Goal: Task Accomplishment & Management: Use online tool/utility

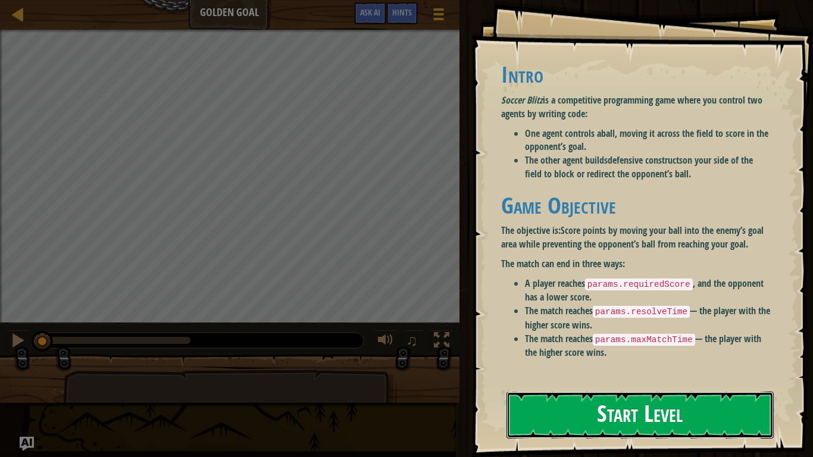
click at [657, 416] on button "Start Level" at bounding box center [640, 415] width 267 height 47
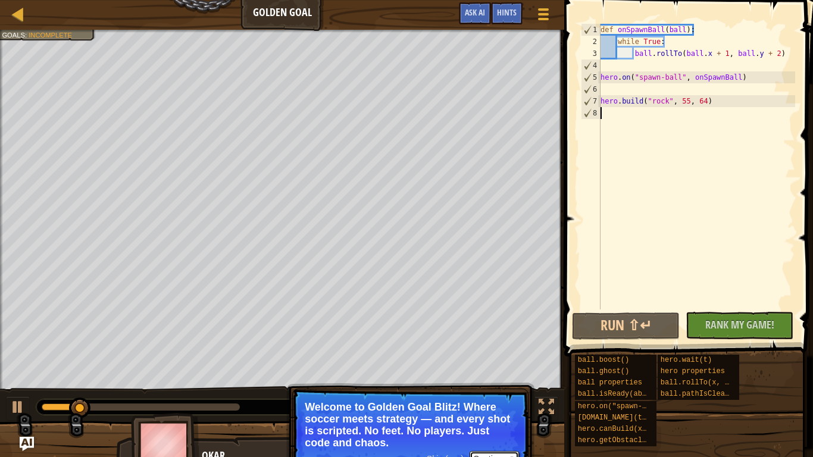
click at [497, 454] on button "Continue" at bounding box center [494, 458] width 49 height 15
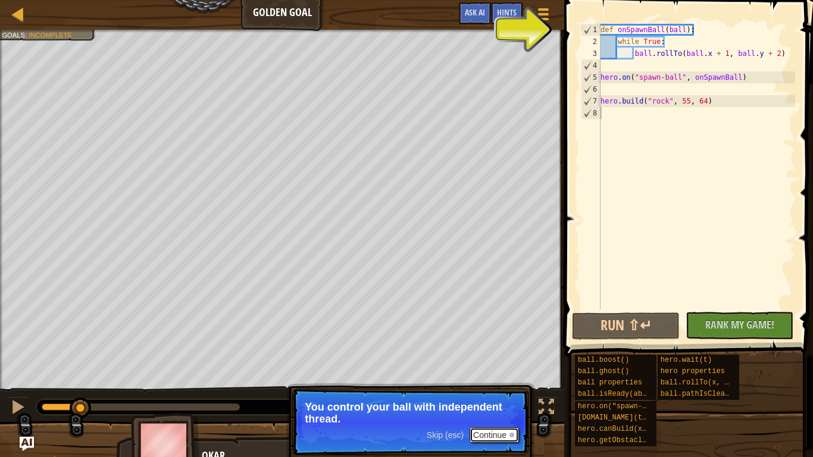
click at [489, 436] on button "Continue" at bounding box center [494, 434] width 49 height 15
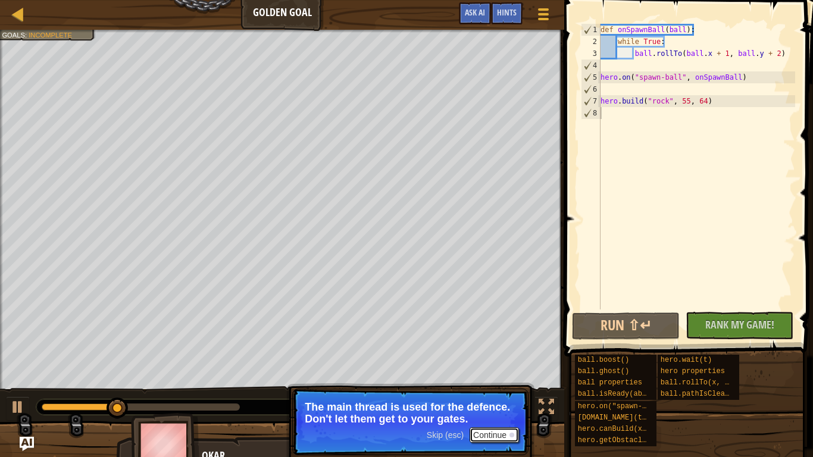
click at [485, 433] on button "Continue" at bounding box center [494, 434] width 49 height 15
click at [492, 432] on button "Continue" at bounding box center [494, 434] width 49 height 15
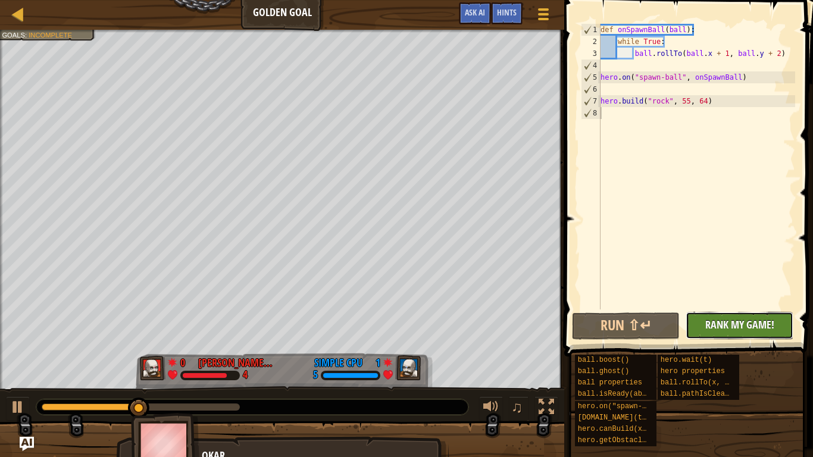
click at [741, 323] on span "Rank My Game!" at bounding box center [740, 324] width 69 height 15
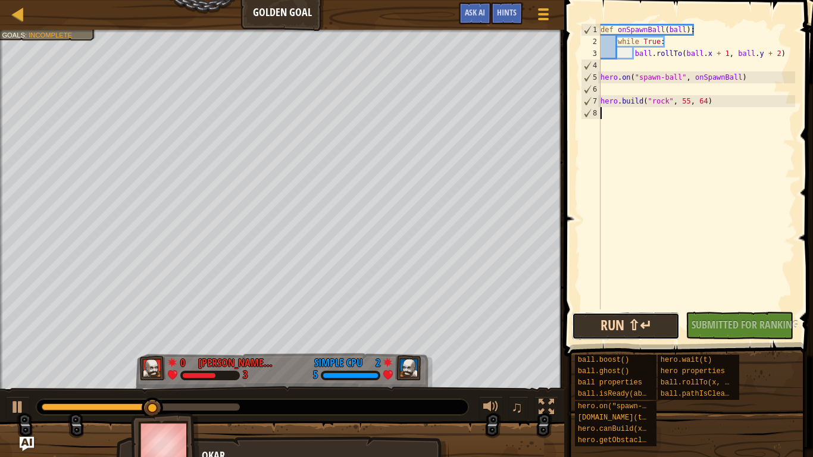
click at [645, 324] on button "Run ⇧↵" at bounding box center [626, 326] width 108 height 27
click at [14, 13] on div at bounding box center [18, 14] width 15 height 15
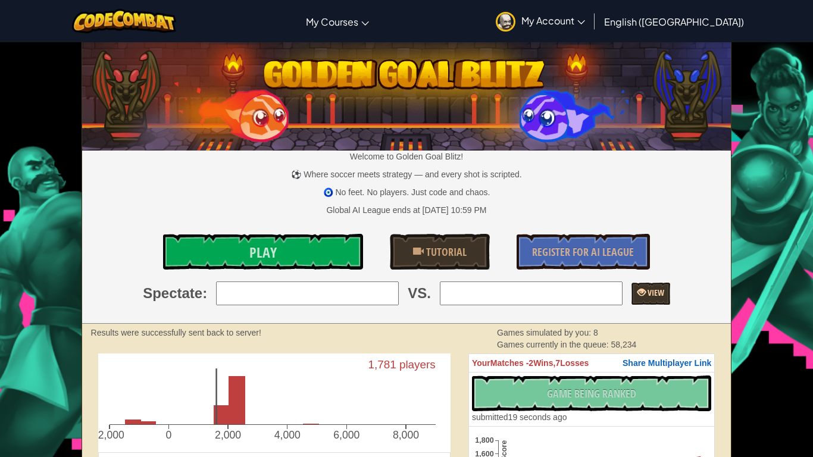
click at [670, 286] on link "View" at bounding box center [651, 294] width 39 height 22
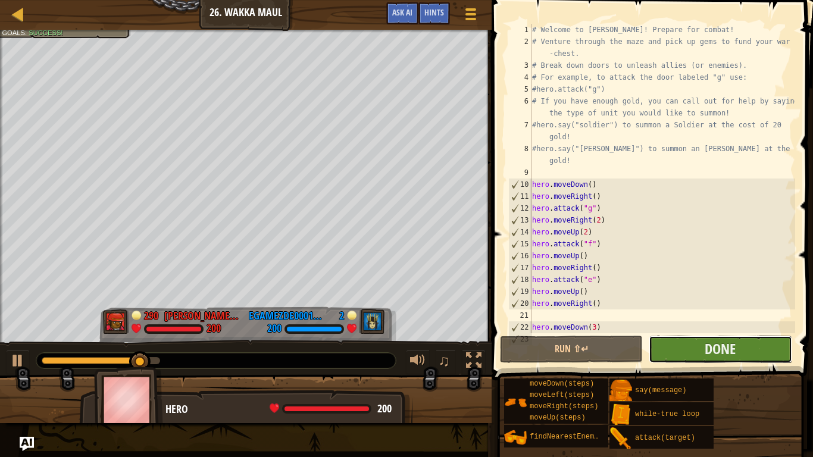
click at [675, 343] on button "Done" at bounding box center [720, 349] width 143 height 27
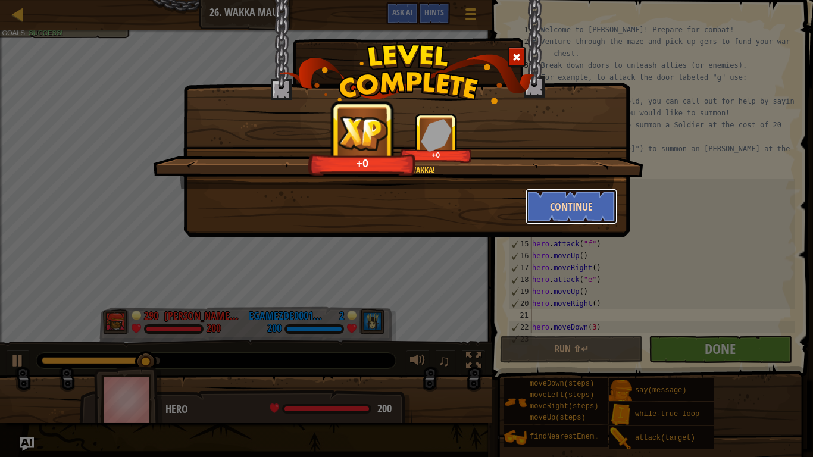
click at [591, 212] on button "Continue" at bounding box center [572, 207] width 92 height 36
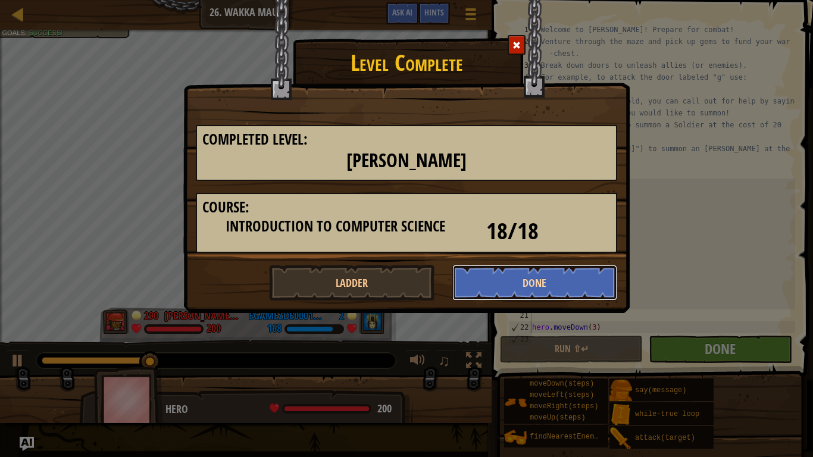
click at [528, 275] on button "Done" at bounding box center [535, 283] width 166 height 36
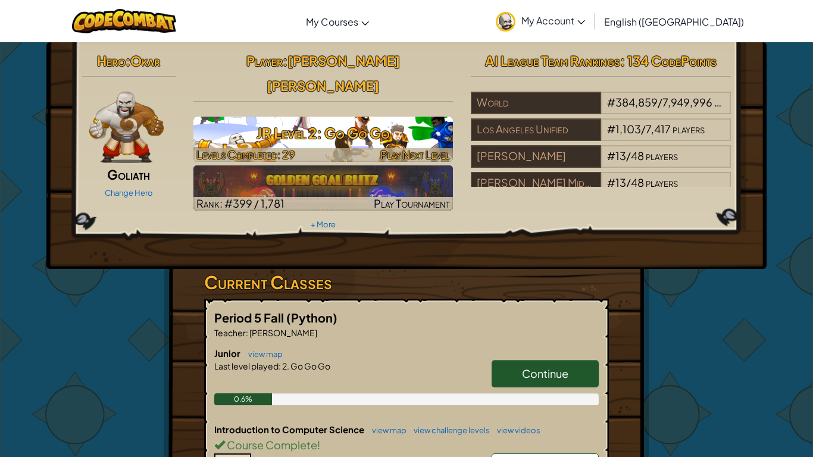
click at [344, 148] on div at bounding box center [323, 155] width 260 height 14
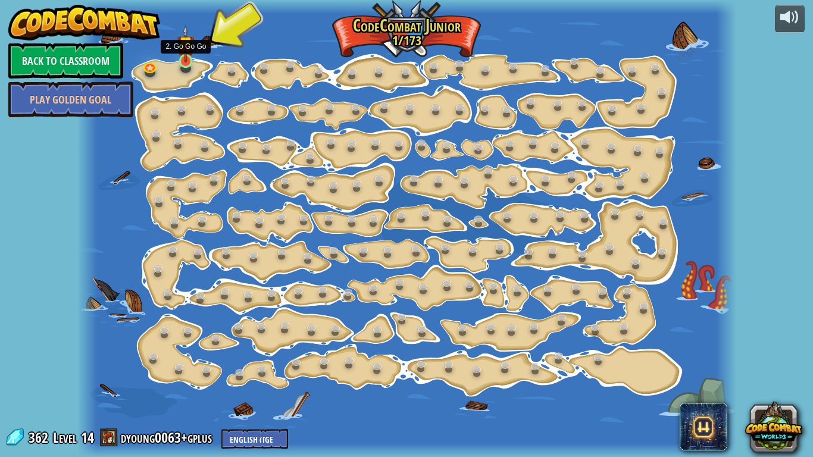
click at [187, 61] on img at bounding box center [185, 44] width 16 height 38
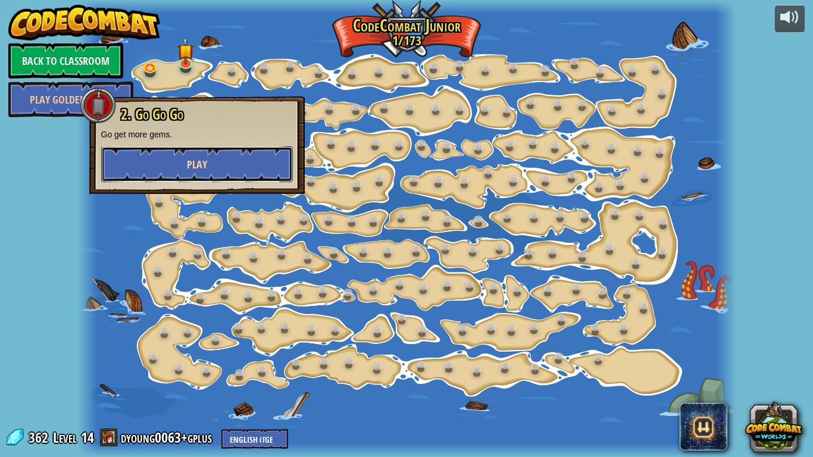
click at [214, 165] on button "Play" at bounding box center [197, 164] width 192 height 36
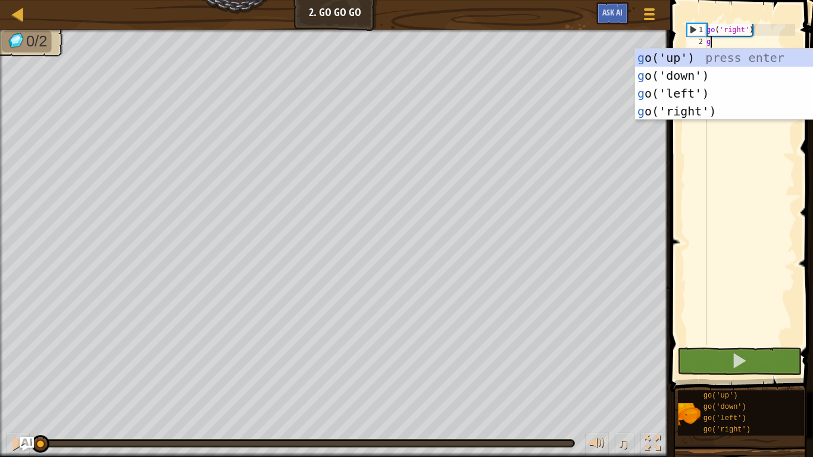
type textarea "g"
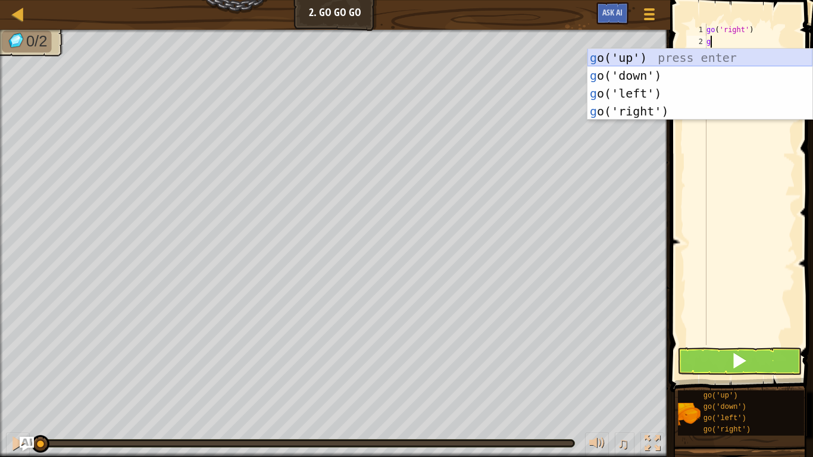
click at [633, 57] on div "g o('up') press enter g o('down') press enter g o('left') press enter g o('righ…" at bounding box center [700, 102] width 225 height 107
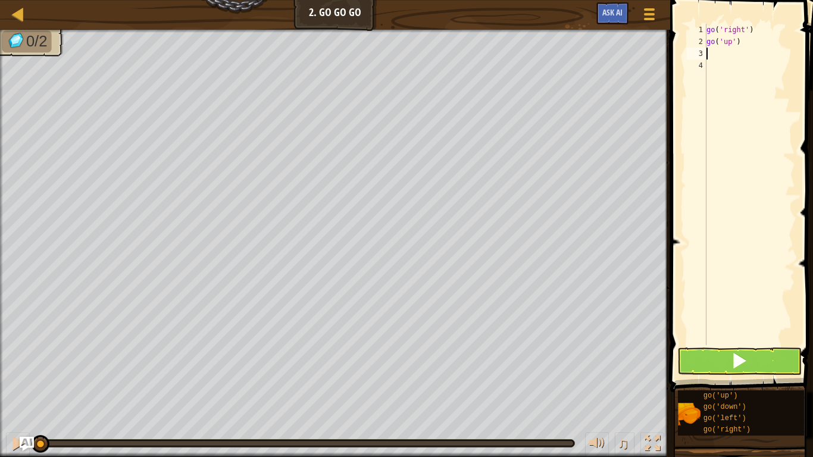
type textarea "g"
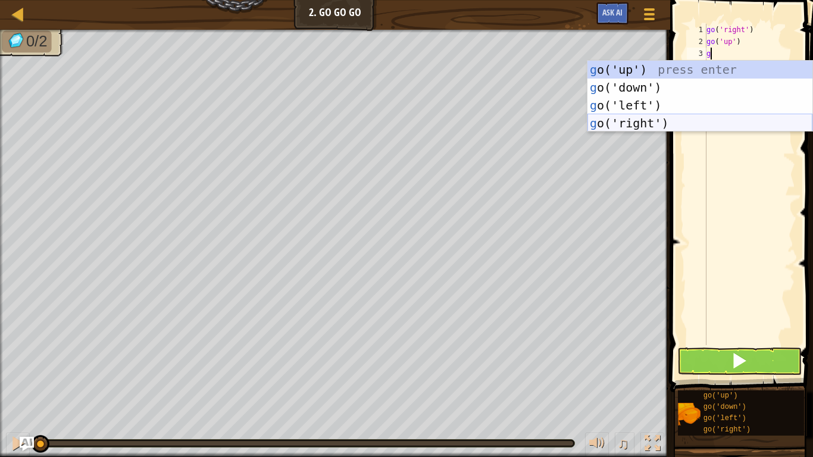
click at [640, 121] on div "g o('up') press enter g o('down') press enter g o('left') press enter g o('righ…" at bounding box center [700, 114] width 225 height 107
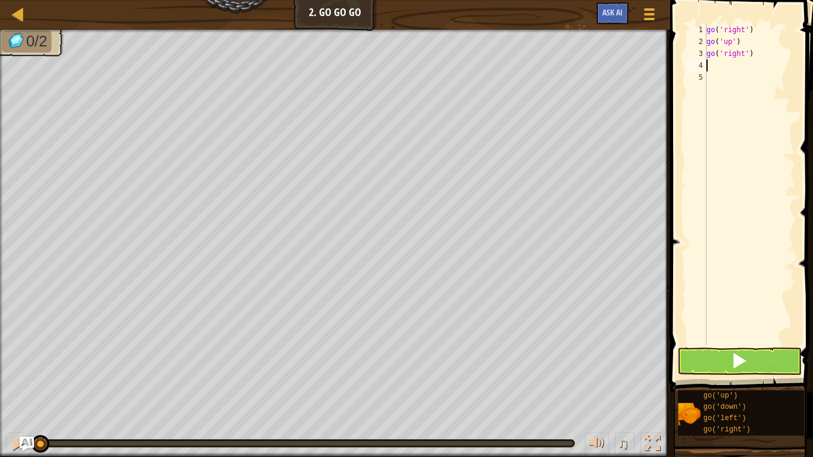
type textarea "g"
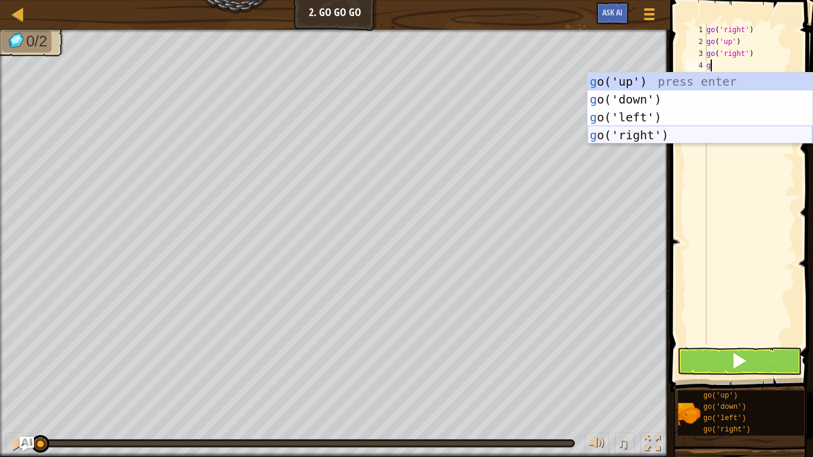
click at [690, 136] on div "g o('up') press enter g o('down') press enter g o('left') press enter g o('righ…" at bounding box center [700, 126] width 225 height 107
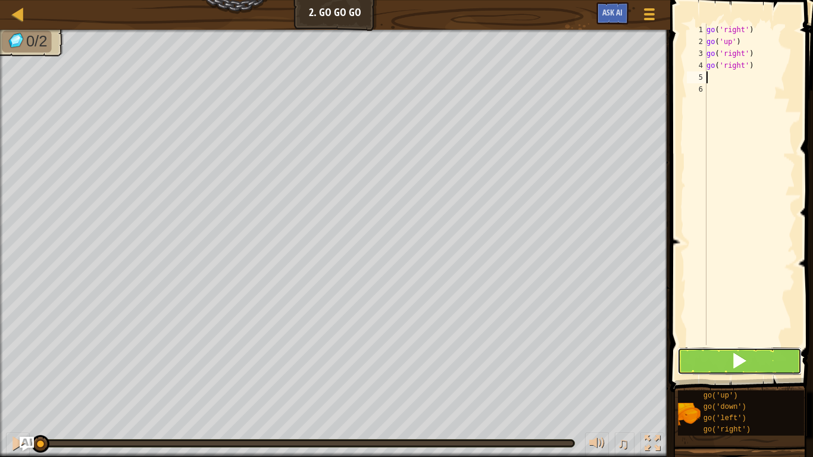
click at [694, 359] on button at bounding box center [740, 361] width 124 height 27
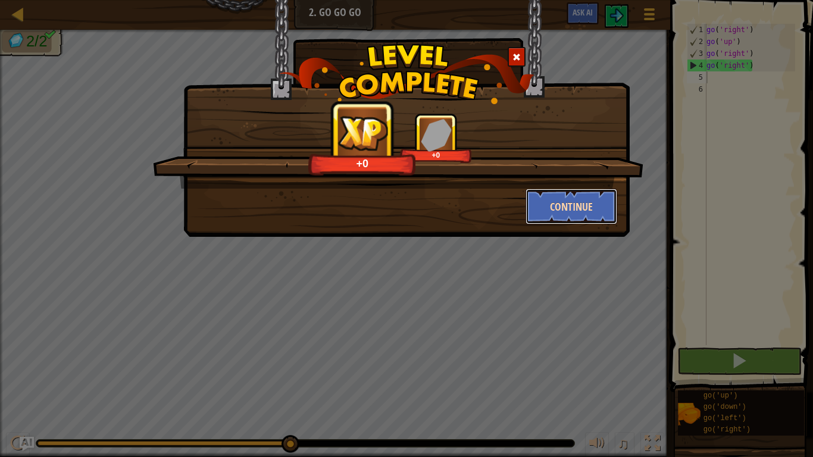
click at [576, 203] on button "Continue" at bounding box center [572, 207] width 92 height 36
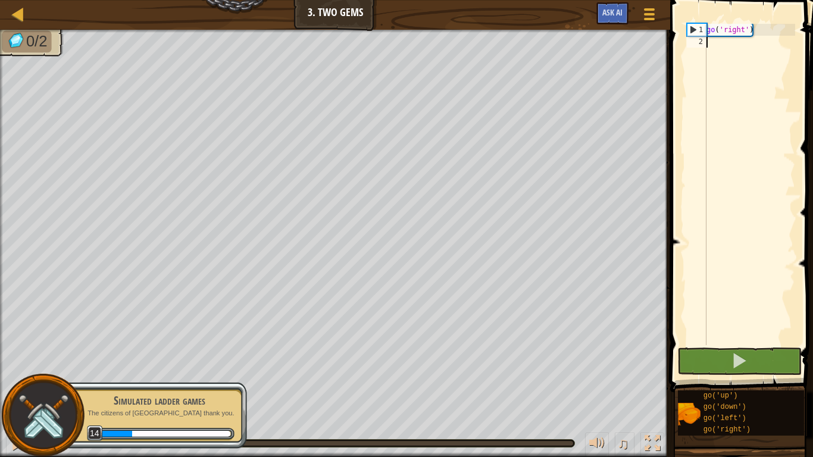
type textarea "g"
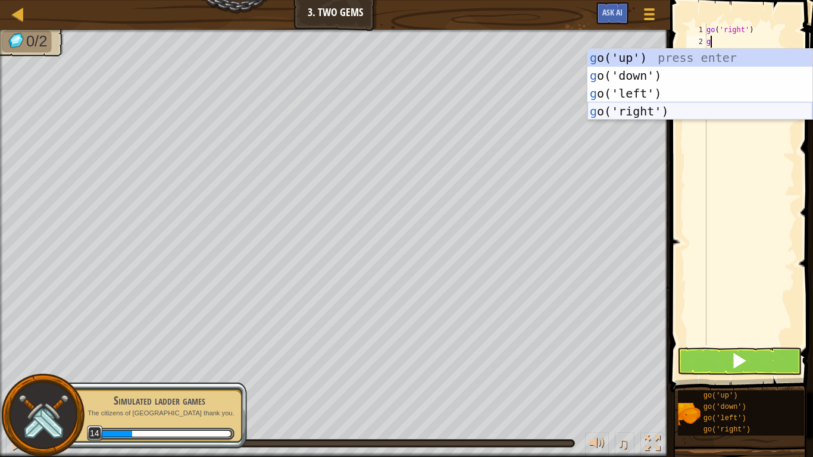
click at [672, 116] on div "g o('up') press enter g o('down') press enter g o('left') press enter g o('righ…" at bounding box center [700, 102] width 225 height 107
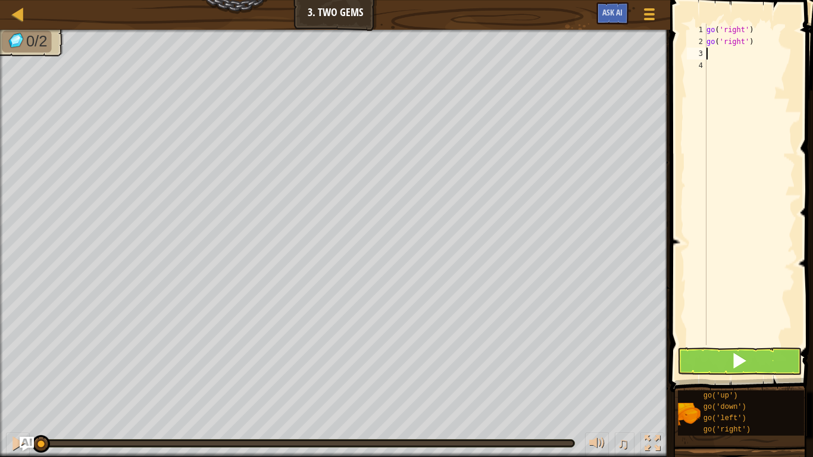
type textarea "g"
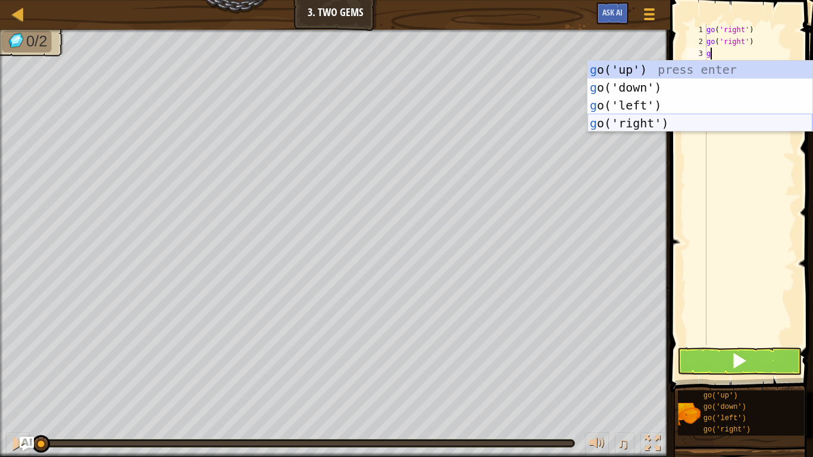
click at [676, 123] on div "g o('up') press enter g o('down') press enter g o('left') press enter g o('righ…" at bounding box center [700, 114] width 225 height 107
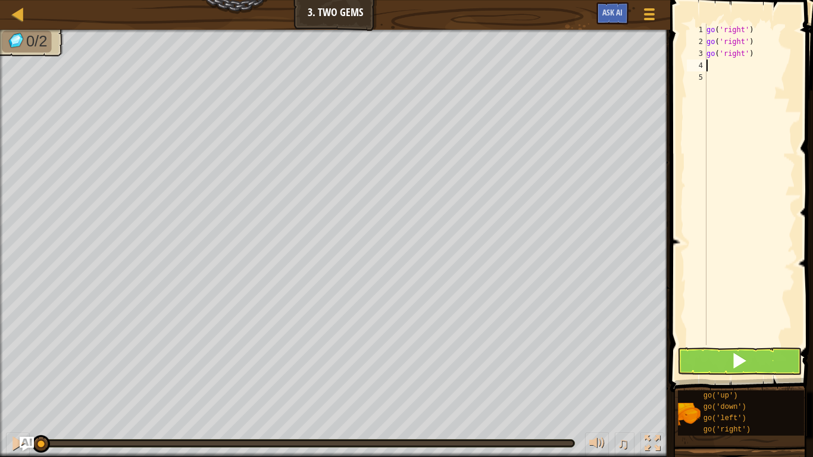
type textarea "g"
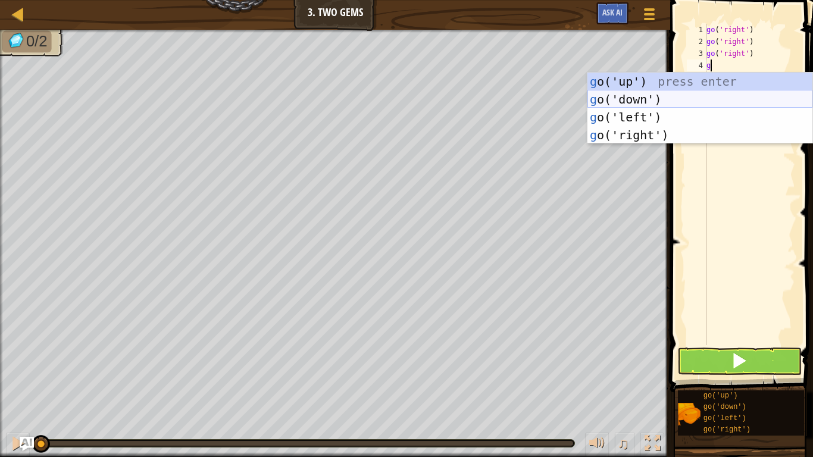
click at [651, 97] on div "g o('up') press enter g o('down') press enter g o('left') press enter g o('righ…" at bounding box center [700, 126] width 225 height 107
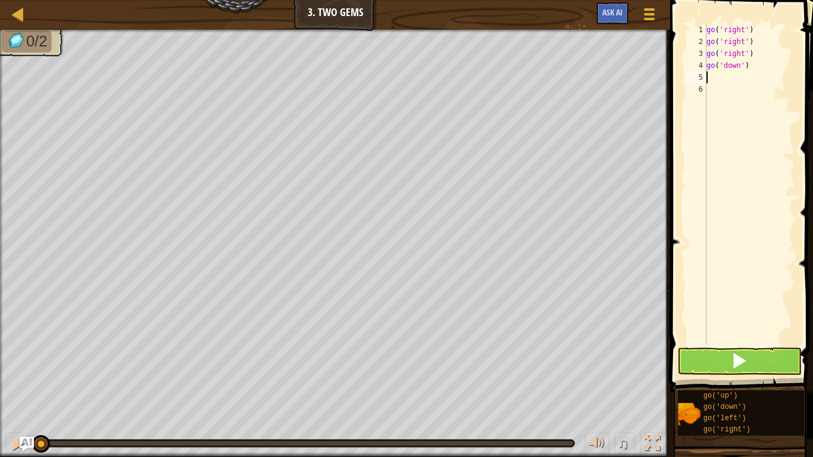
type textarea "g"
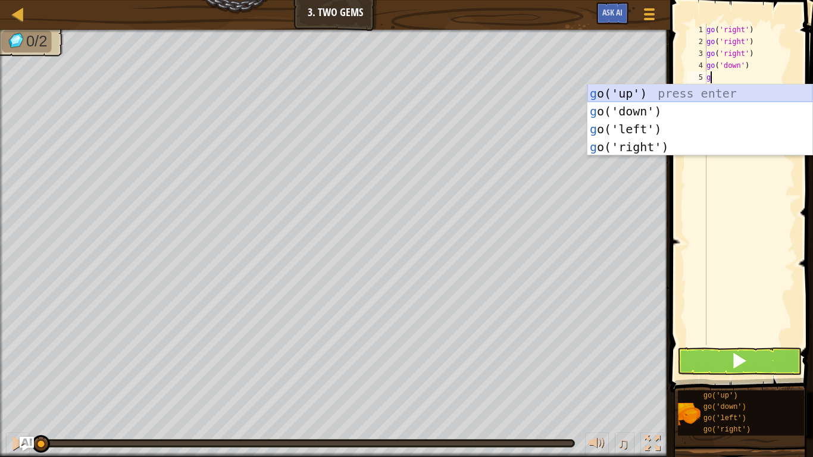
click at [675, 94] on div "g o('up') press enter g o('down') press enter g o('left') press enter g o('righ…" at bounding box center [700, 138] width 225 height 107
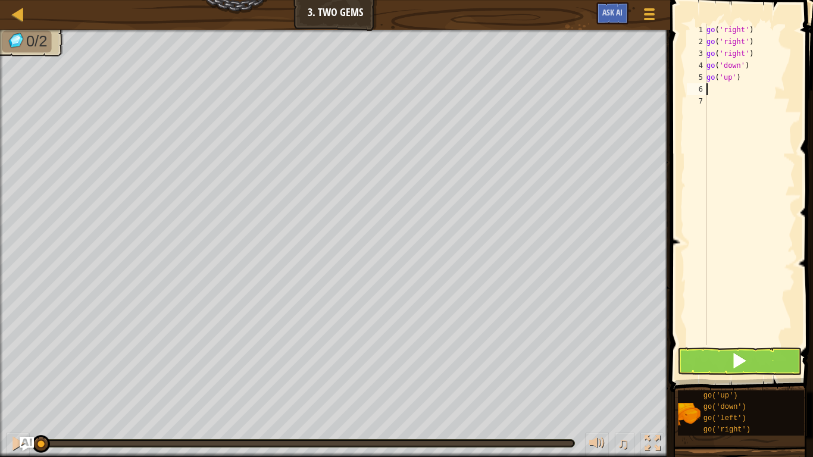
type textarea "g"
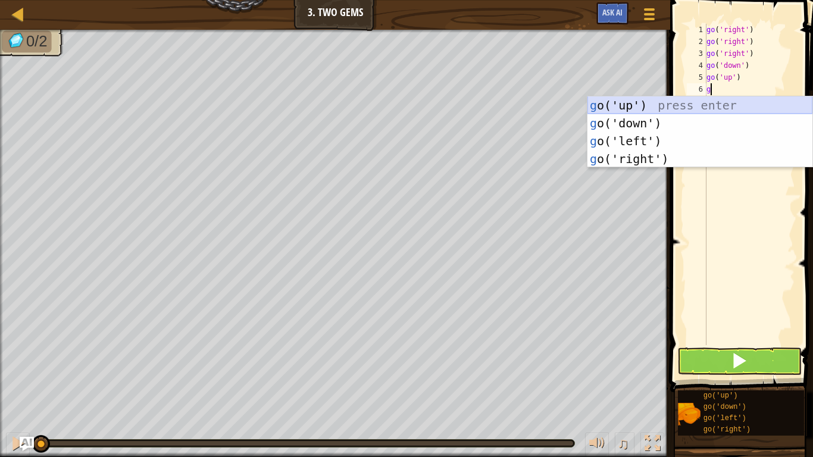
click at [673, 101] on div "g o('up') press enter g o('down') press enter g o('left') press enter g o('righ…" at bounding box center [700, 149] width 225 height 107
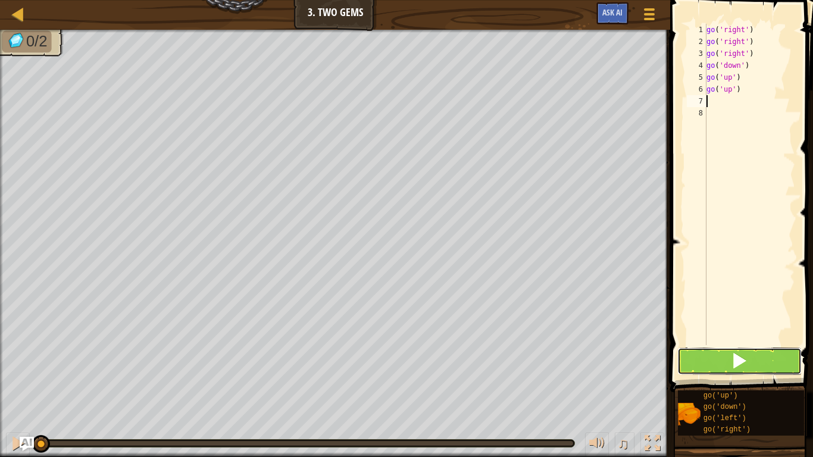
click at [711, 355] on button at bounding box center [740, 361] width 124 height 27
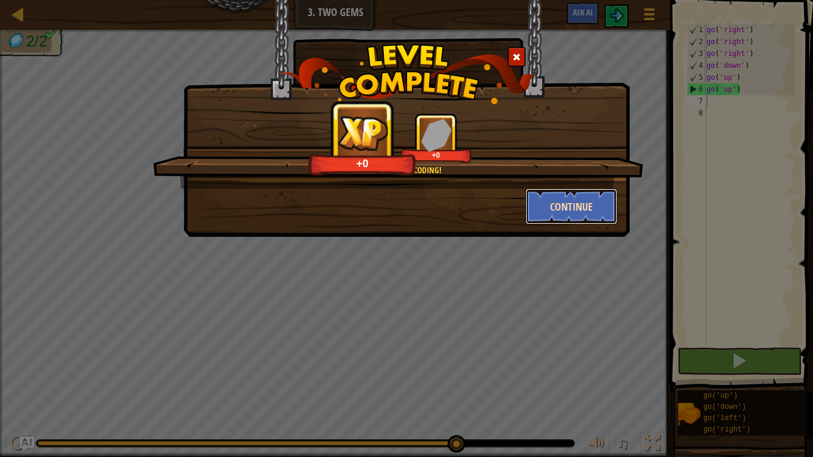
click at [569, 207] on button "Continue" at bounding box center [572, 207] width 92 height 36
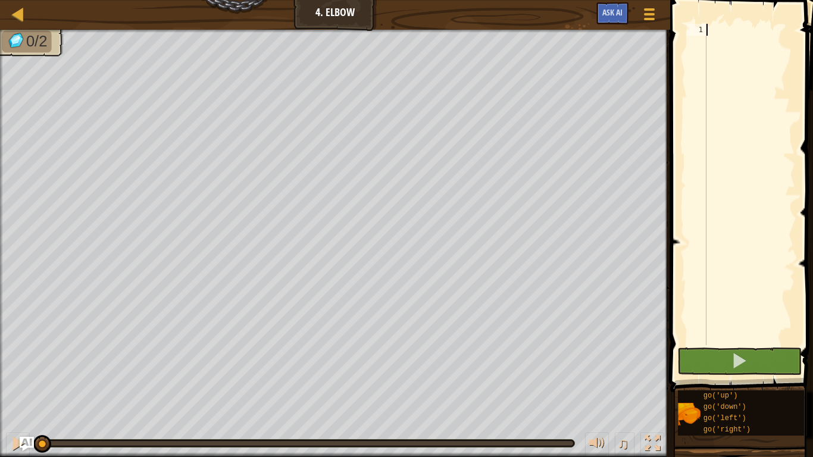
type textarea "g"
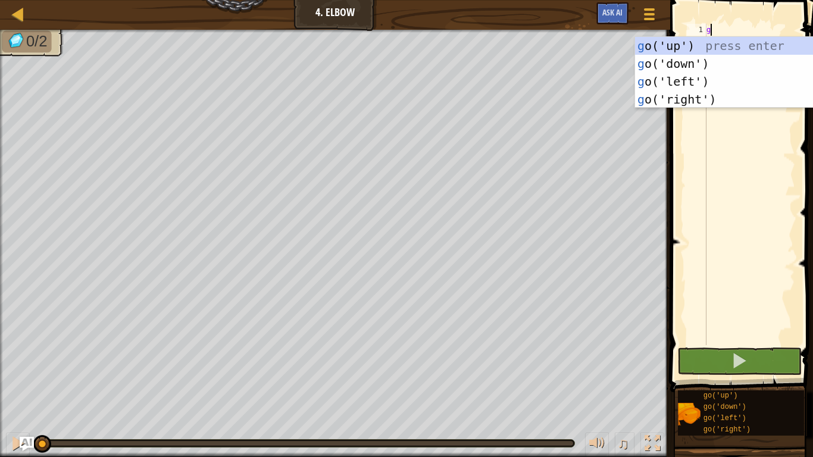
scroll to position [5, 0]
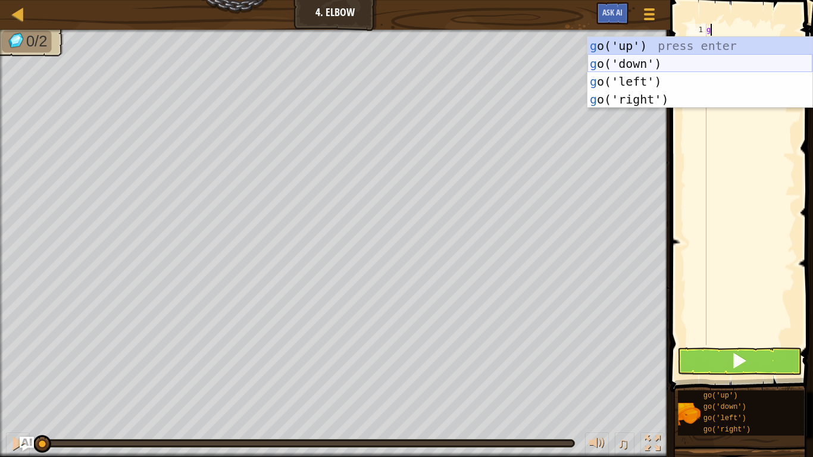
click at [611, 63] on div "g o('up') press enter g o('down') press enter g o('left') press enter g o('righ…" at bounding box center [700, 90] width 225 height 107
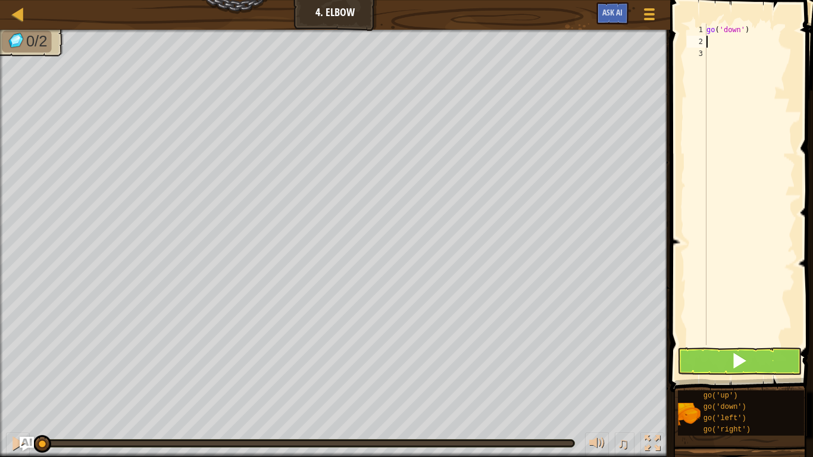
type textarea "g"
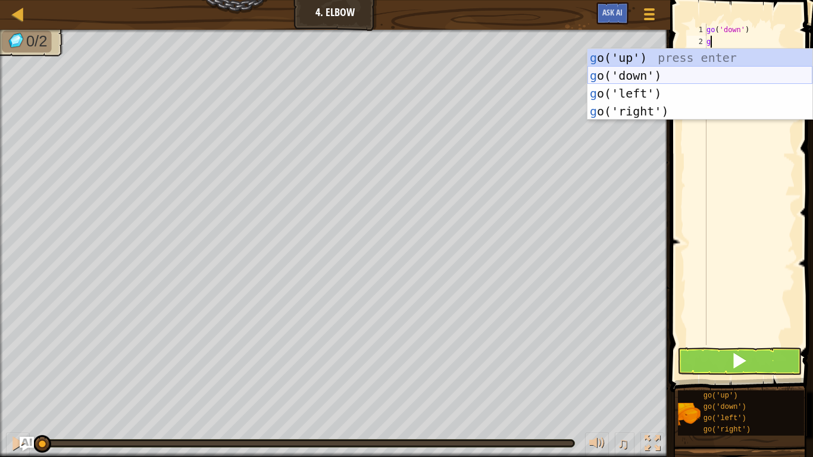
click at [701, 72] on div "g o('up') press enter g o('down') press enter g o('left') press enter g o('righ…" at bounding box center [700, 102] width 225 height 107
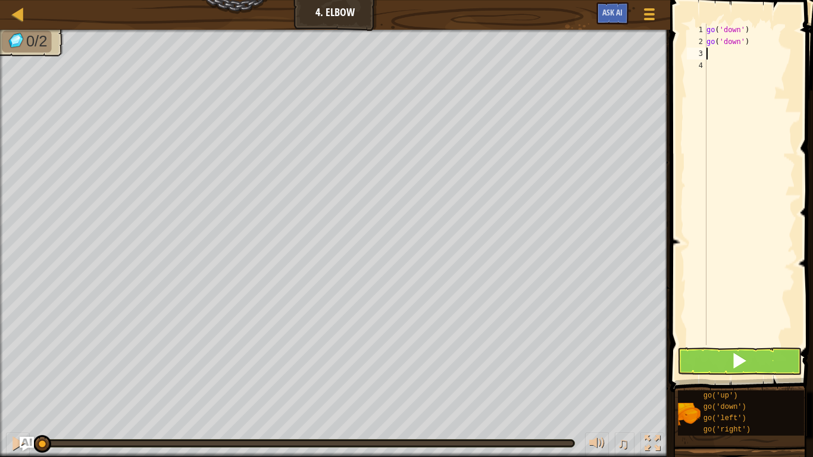
type textarea "g"
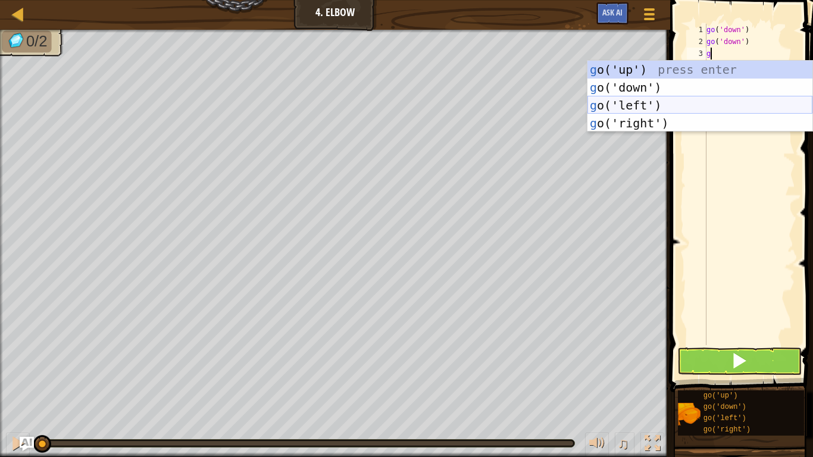
click at [620, 107] on div "g o('up') press enter g o('down') press enter g o('left') press enter g o('righ…" at bounding box center [700, 114] width 225 height 107
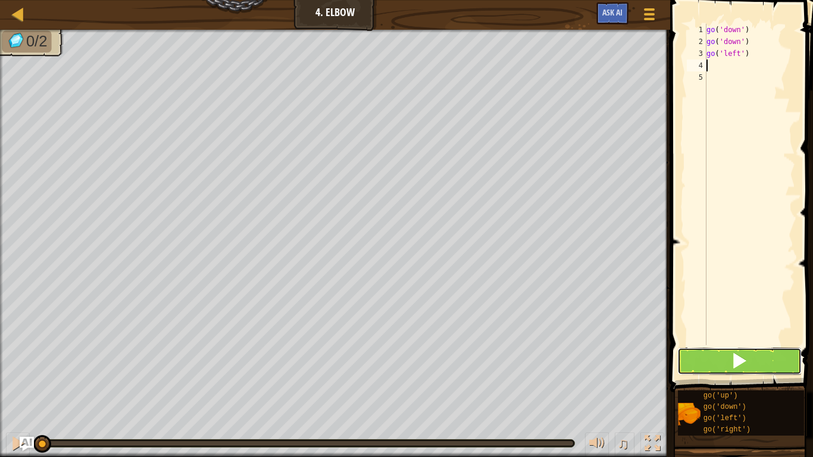
click at [700, 360] on button at bounding box center [740, 361] width 124 height 27
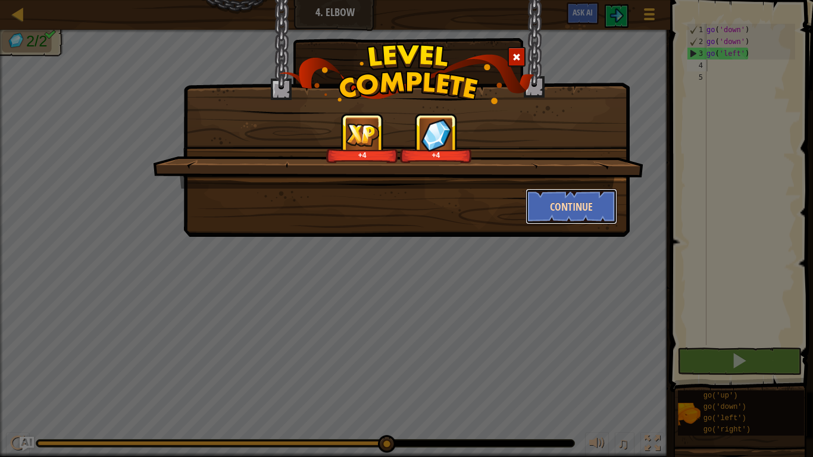
click at [551, 201] on button "Continue" at bounding box center [572, 207] width 92 height 36
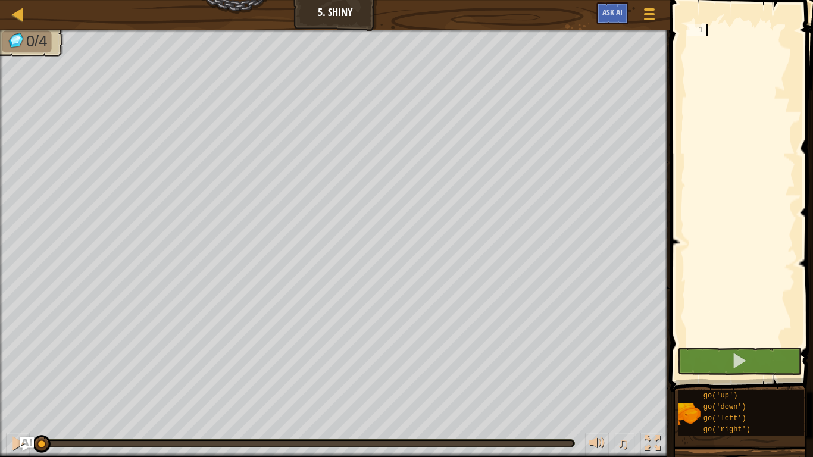
type textarea "g"
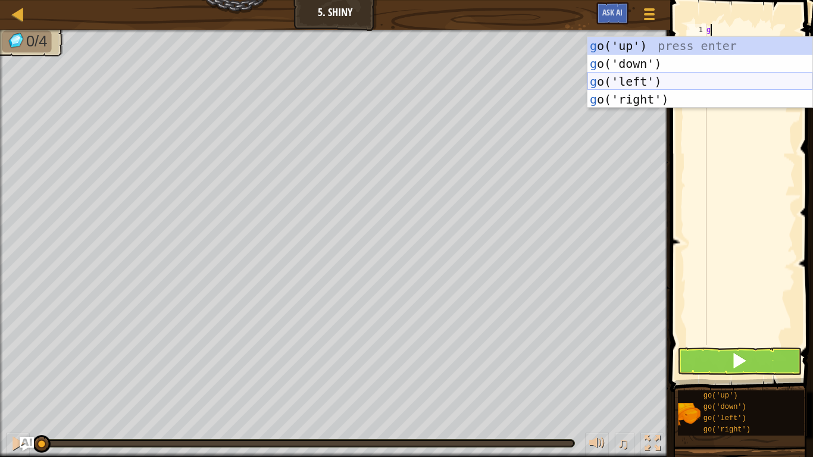
click at [607, 83] on div "g o('up') press enter g o('down') press enter g o('left') press enter g o('righ…" at bounding box center [700, 90] width 225 height 107
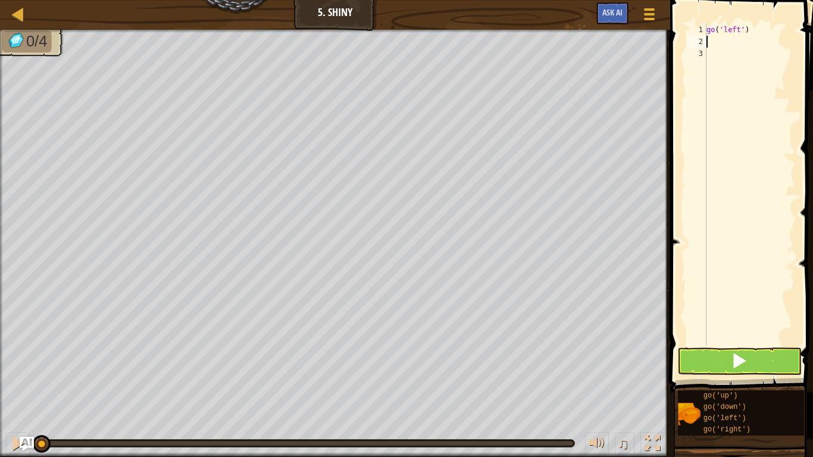
type textarea "g"
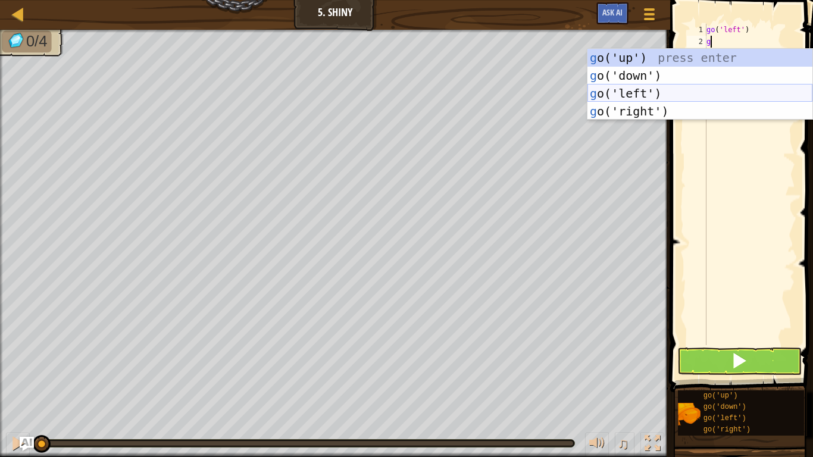
click at [650, 92] on div "g o('up') press enter g o('down') press enter g o('left') press enter g o('righ…" at bounding box center [700, 102] width 225 height 107
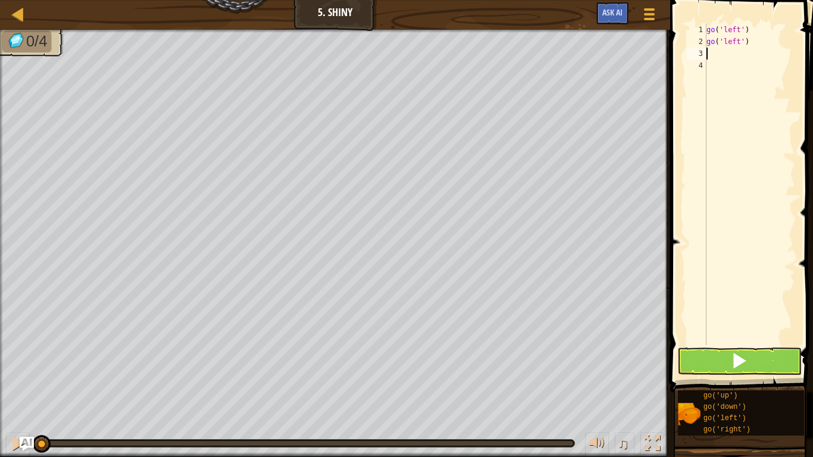
type textarea "g"
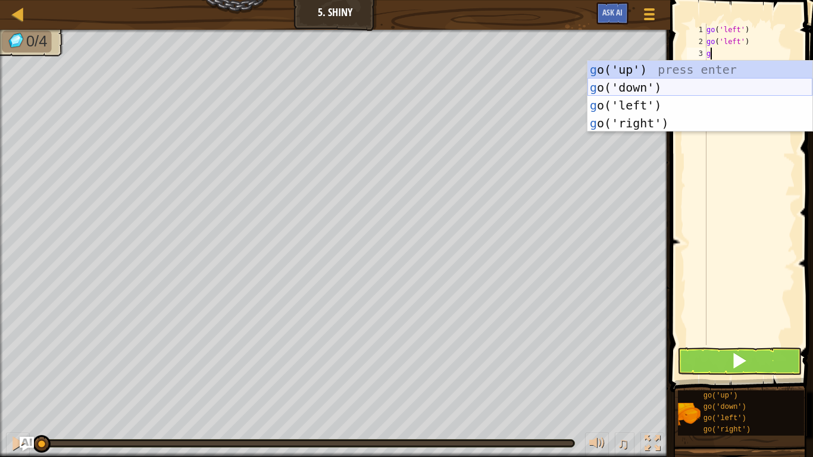
click at [649, 89] on div "g o('up') press enter g o('down') press enter g o('left') press enter g o('righ…" at bounding box center [700, 114] width 225 height 107
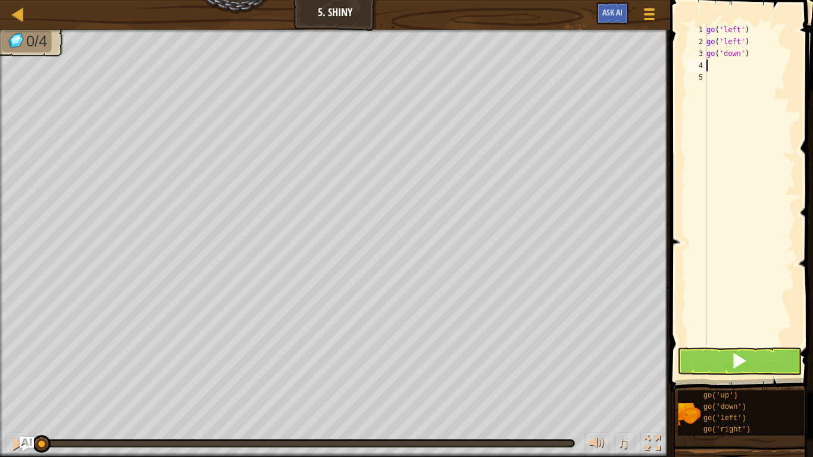
type textarea "g"
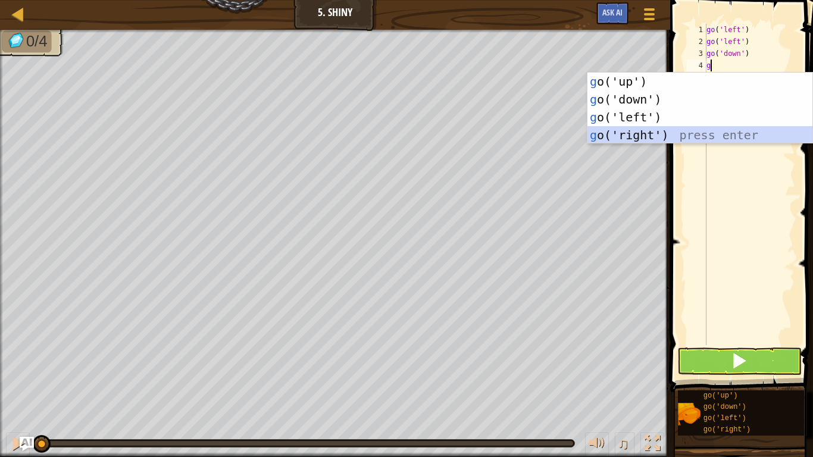
click at [684, 132] on div "g o('up') press enter g o('down') press enter g o('left') press enter g o('righ…" at bounding box center [700, 126] width 225 height 107
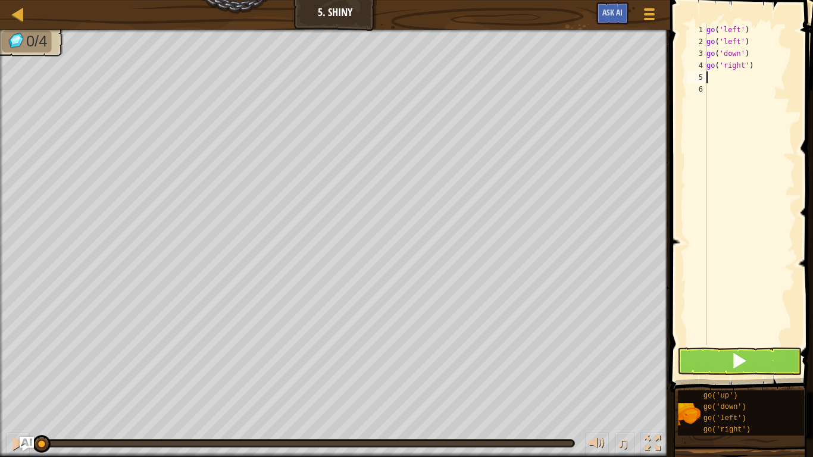
type textarea "g"
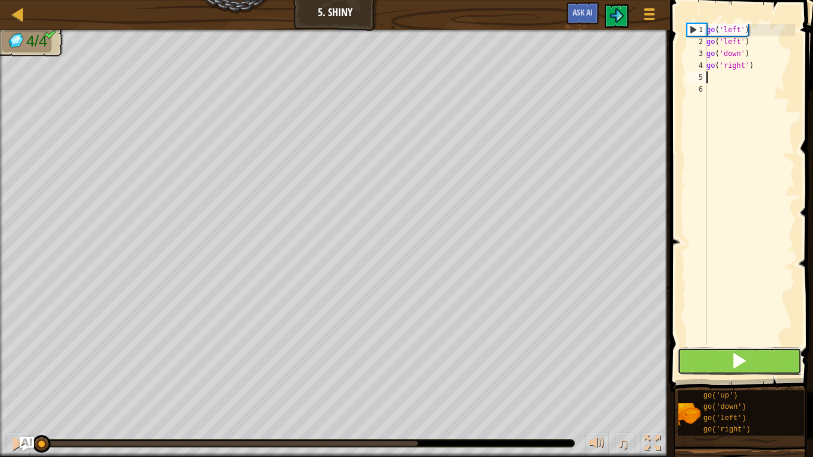
click at [708, 348] on button at bounding box center [740, 361] width 124 height 27
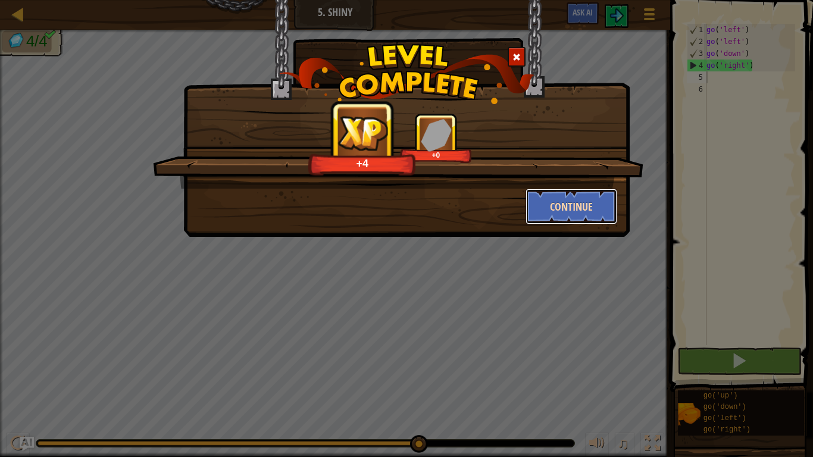
click at [579, 201] on button "Continue" at bounding box center [572, 207] width 92 height 36
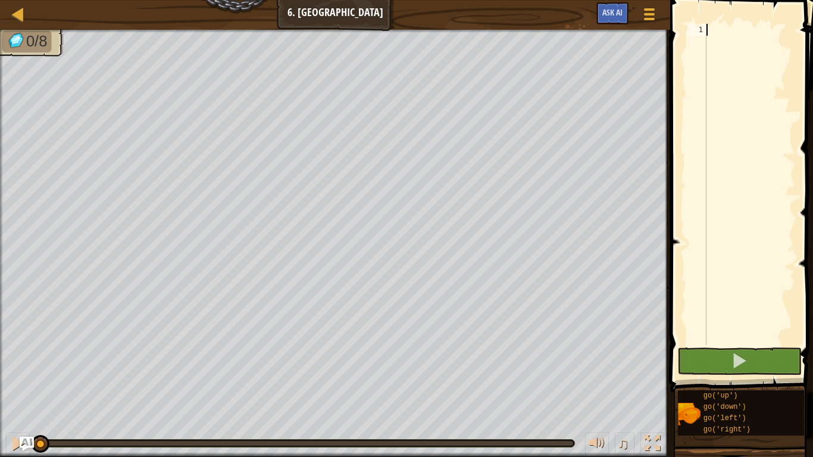
type textarea "g"
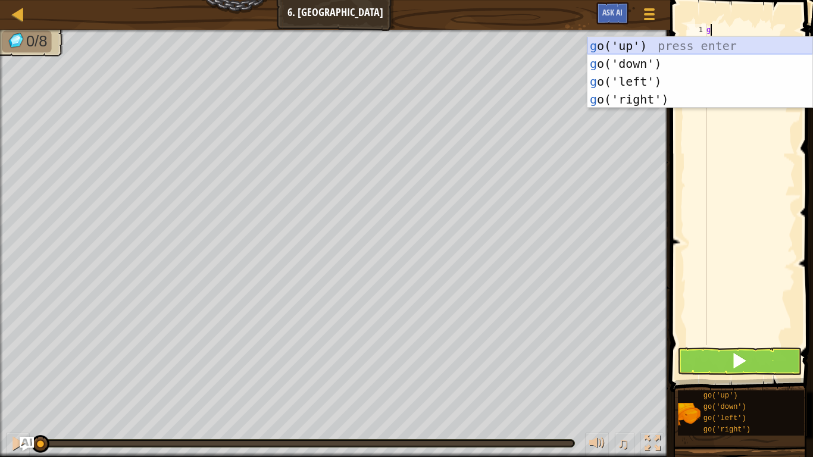
click at [617, 49] on div "g o('up') press enter g o('down') press enter g o('left') press enter g o('righ…" at bounding box center [700, 90] width 225 height 107
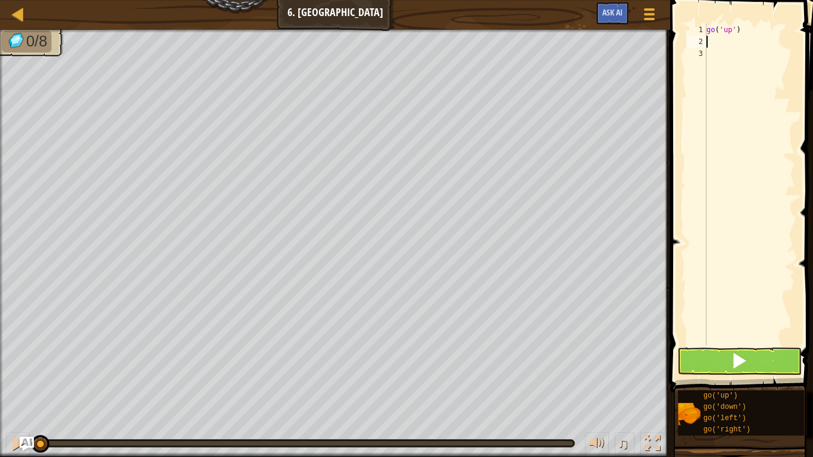
type textarea "g"
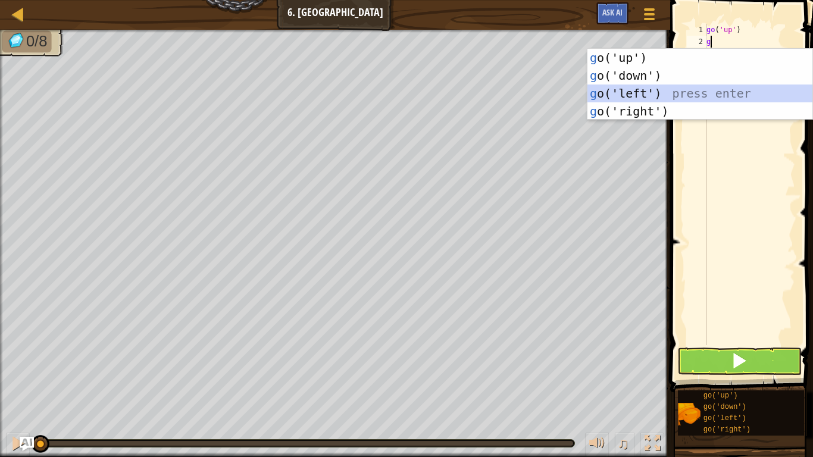
click at [649, 92] on div "g o('up') press enter g o('down') press enter g o('left') press enter g o('righ…" at bounding box center [700, 102] width 225 height 107
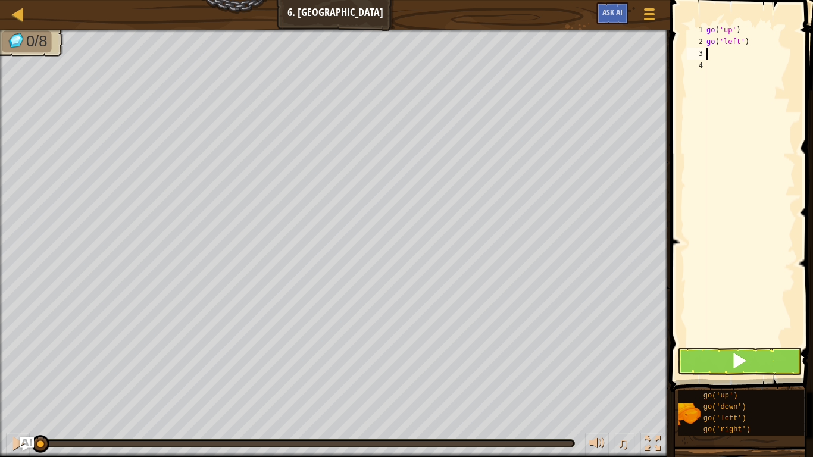
type textarea "g"
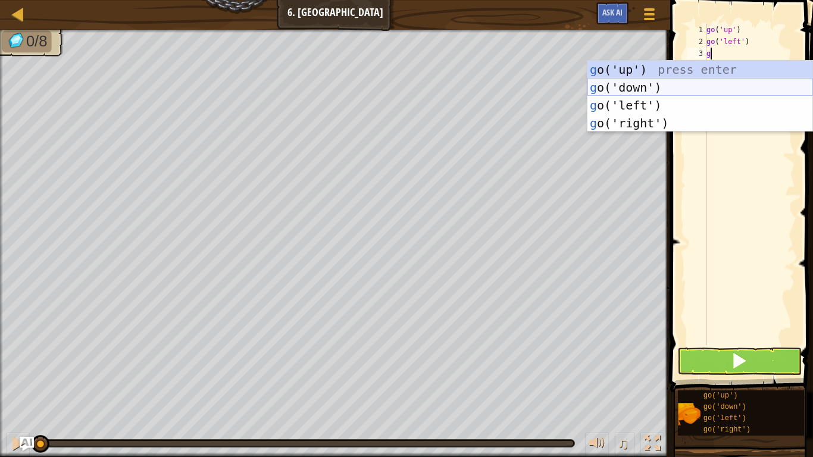
click at [673, 89] on div "g o('up') press enter g o('down') press enter g o('left') press enter g o('righ…" at bounding box center [700, 114] width 225 height 107
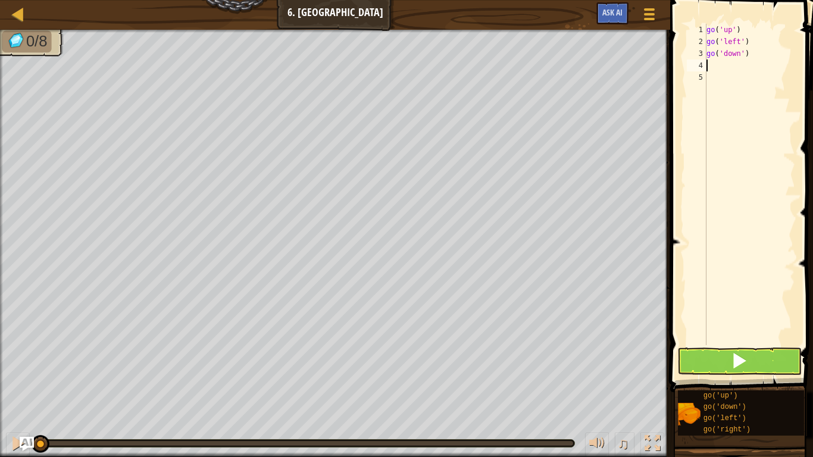
type textarea "g"
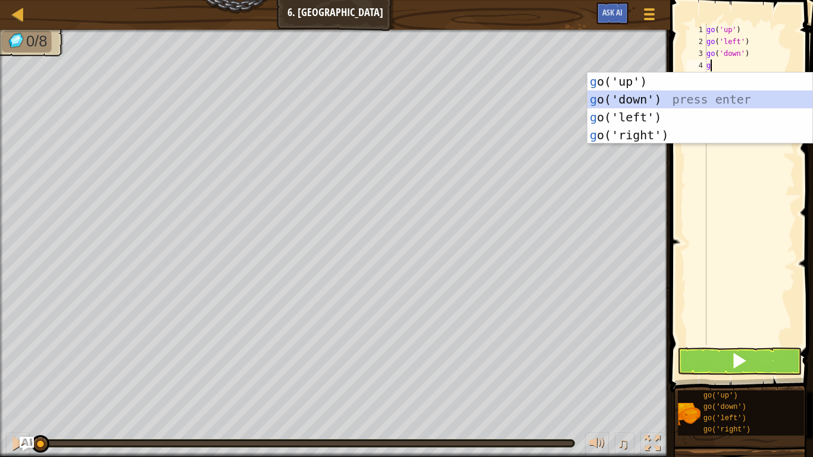
click at [679, 104] on div "g o('up') press enter g o('down') press enter g o('left') press enter g o('righ…" at bounding box center [700, 126] width 225 height 107
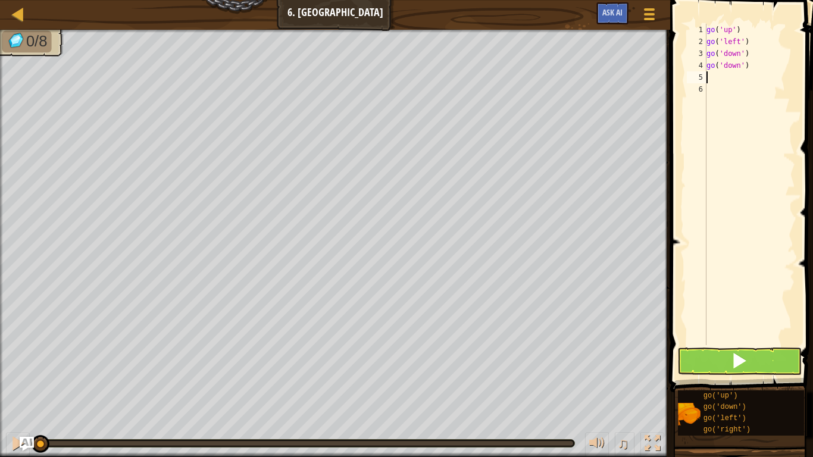
type textarea "g"
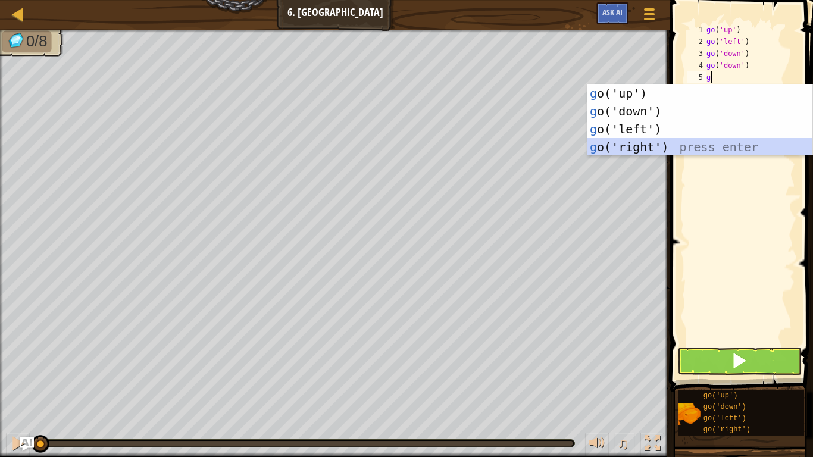
click at [625, 146] on div "g o('up') press enter g o('down') press enter g o('left') press enter g o('righ…" at bounding box center [700, 138] width 225 height 107
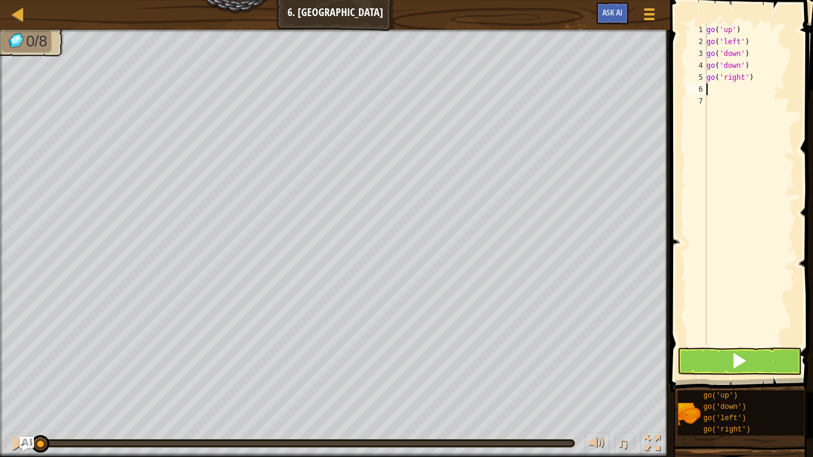
type textarea "g"
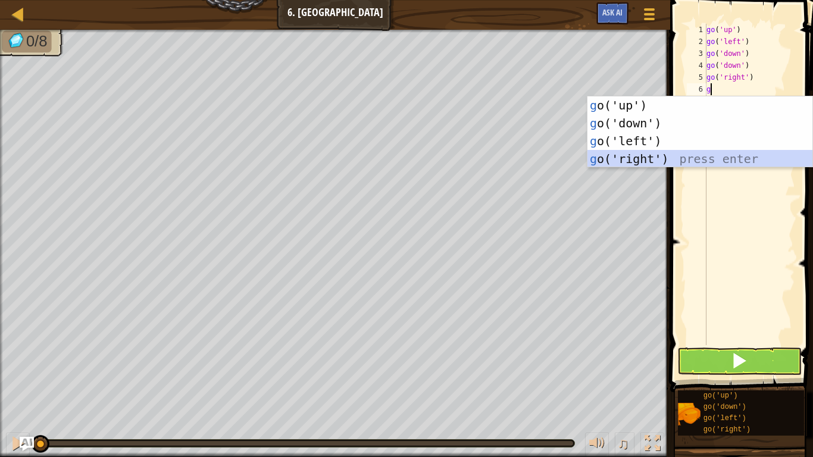
click at [666, 160] on div "g o('up') press enter g o('down') press enter g o('left') press enter g o('righ…" at bounding box center [700, 149] width 225 height 107
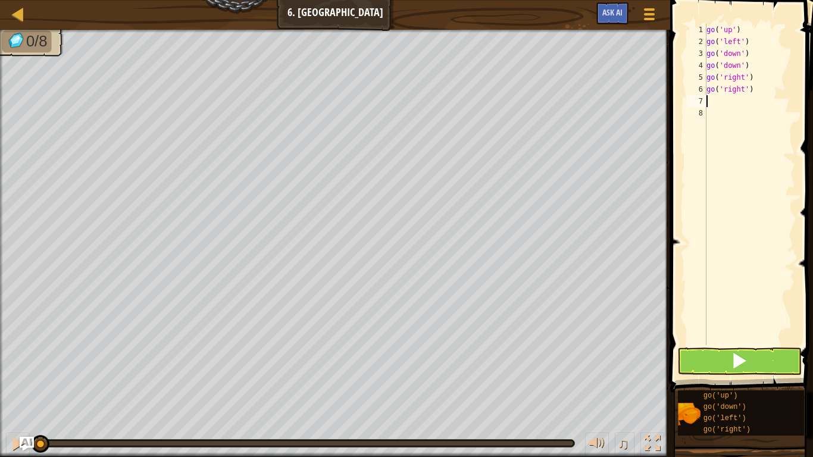
type textarea "g"
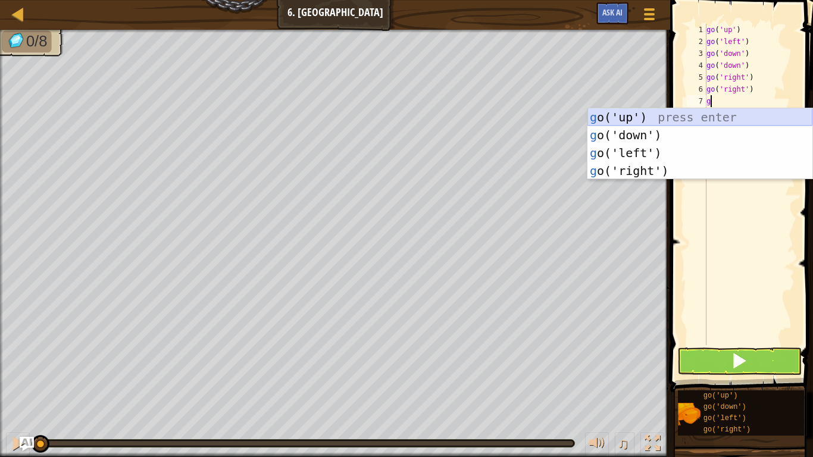
click at [644, 117] on div "g o('up') press enter g o('down') press enter g o('left') press enter g o('righ…" at bounding box center [700, 161] width 225 height 107
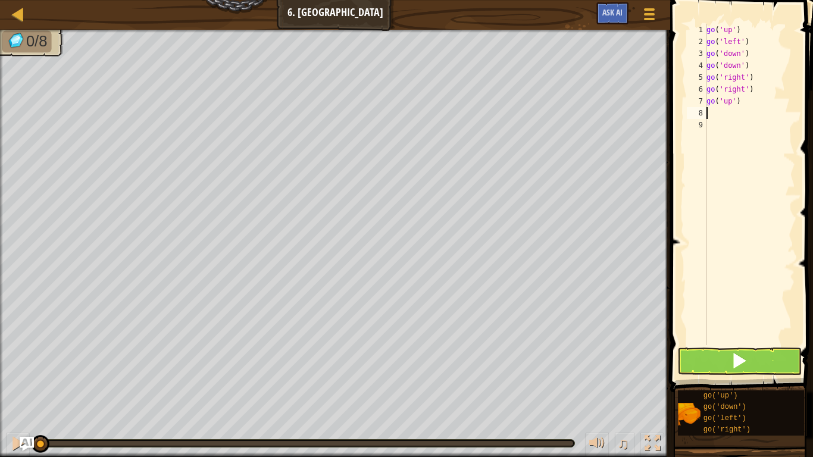
type textarea "g"
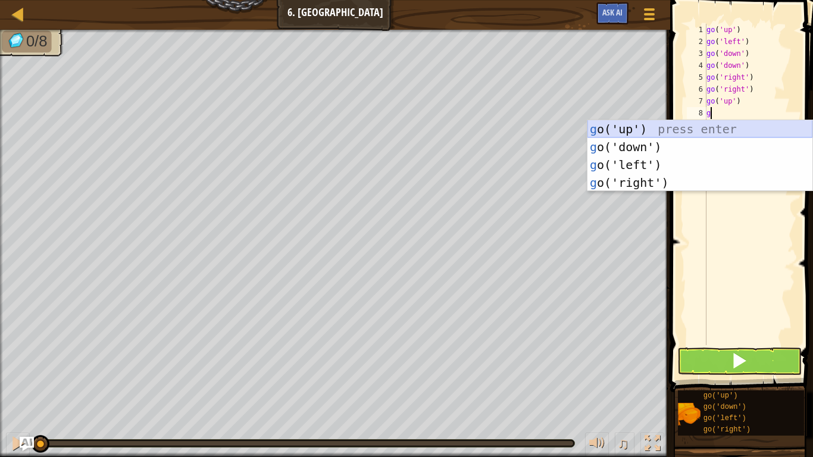
click at [643, 128] on div "g o('up') press enter g o('down') press enter g o('left') press enter g o('righ…" at bounding box center [700, 173] width 225 height 107
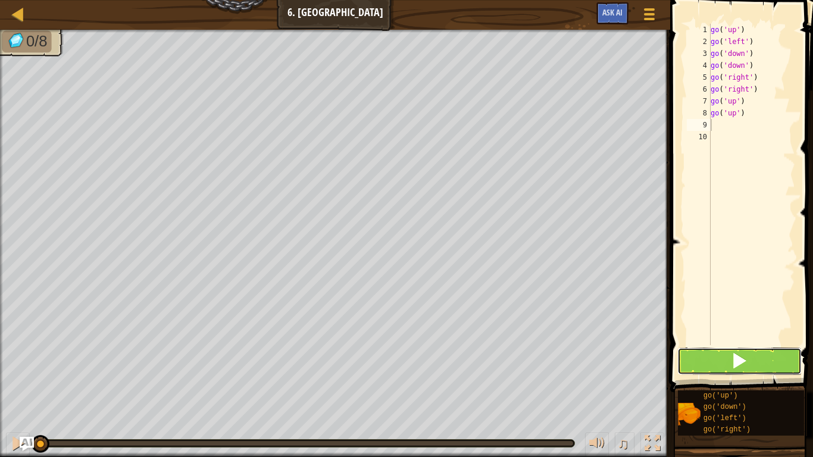
click at [709, 354] on button at bounding box center [740, 361] width 124 height 27
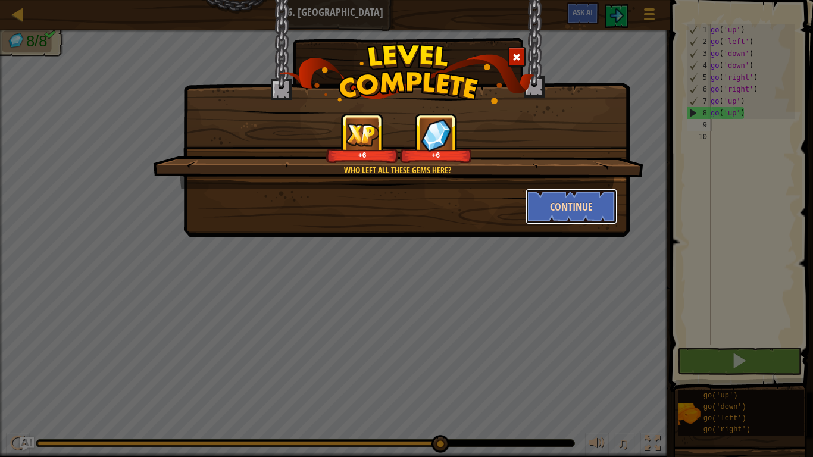
click at [582, 215] on button "Continue" at bounding box center [572, 207] width 92 height 36
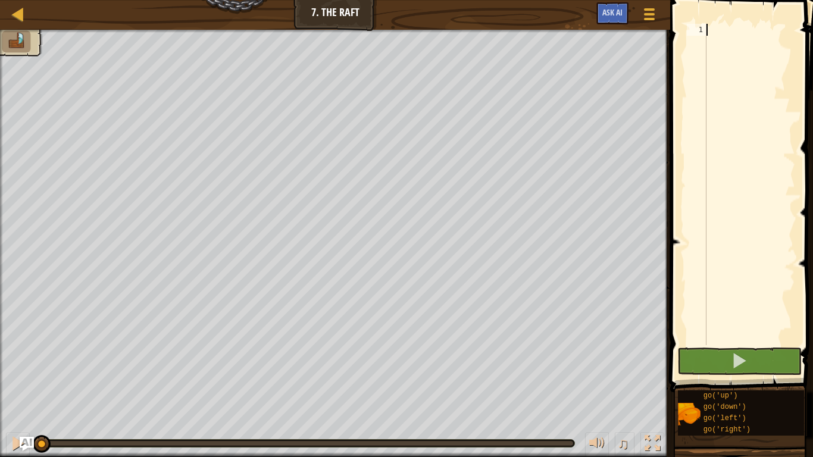
type textarea "g"
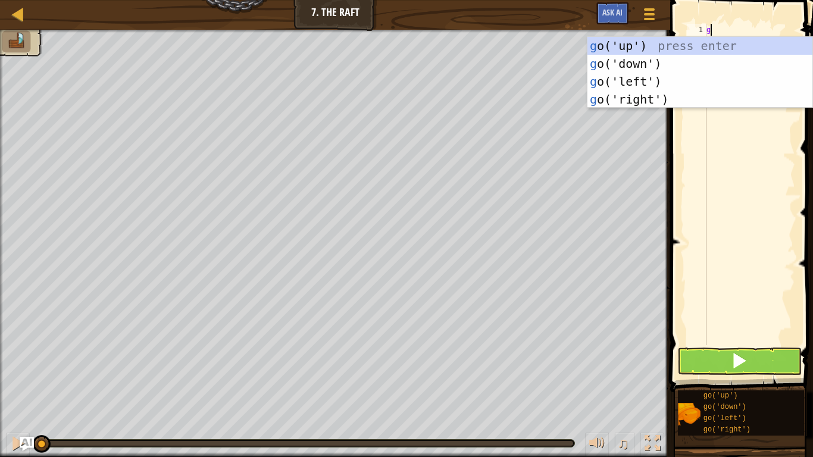
scroll to position [5, 0]
click at [651, 49] on div "g o('up') press enter g o('down') press enter g o('left') press enter g o('righ…" at bounding box center [700, 90] width 225 height 107
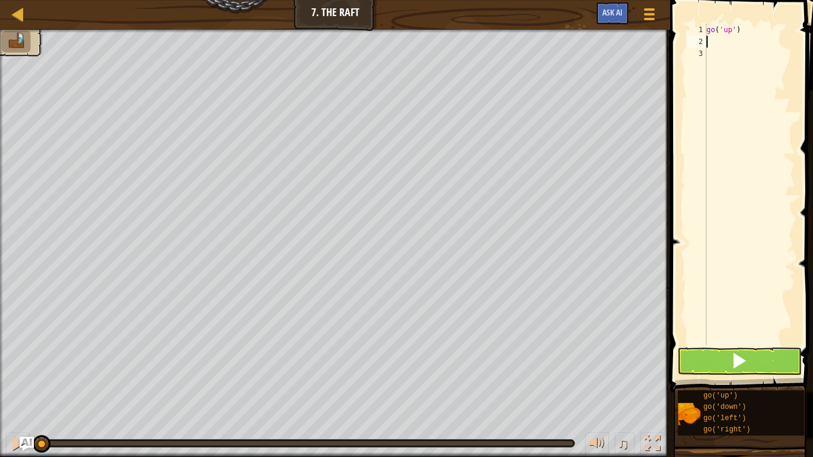
type textarea "g"
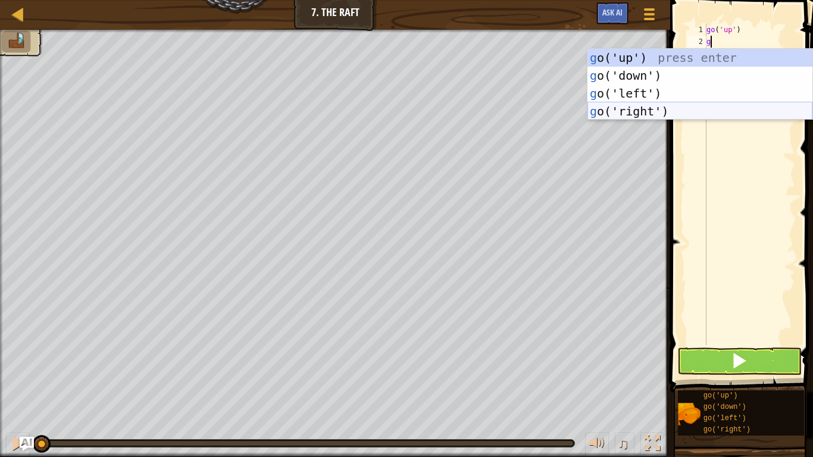
click at [645, 113] on div "g o('up') press enter g o('down') press enter g o('left') press enter g o('righ…" at bounding box center [700, 102] width 225 height 107
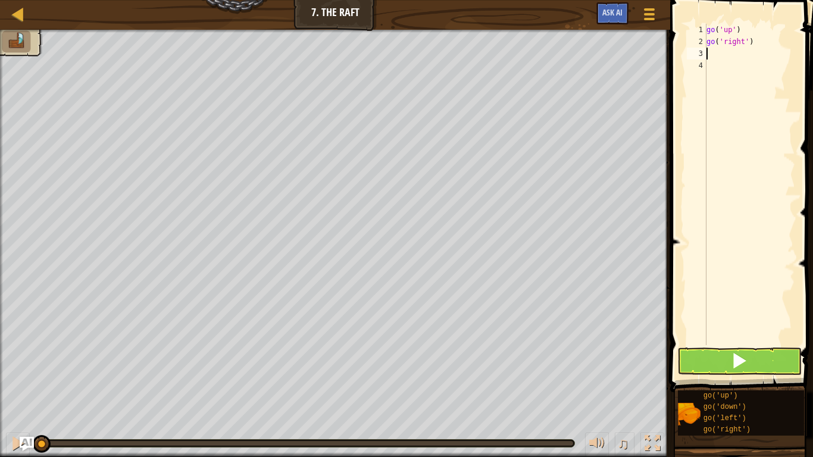
type textarea "g"
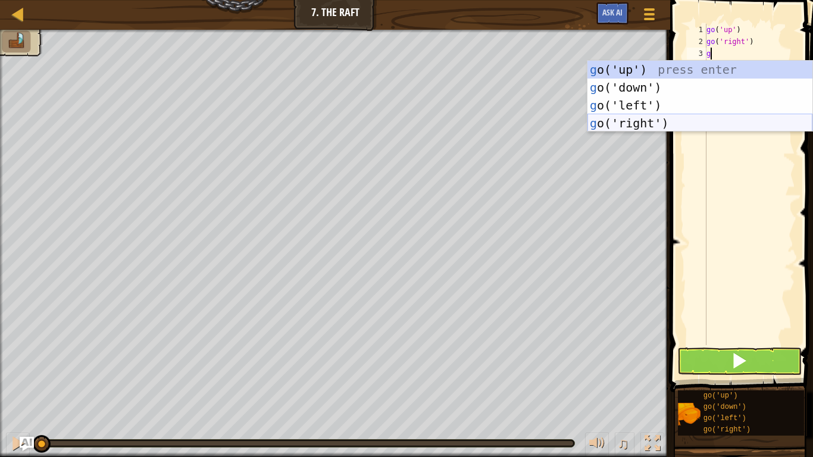
click at [697, 122] on div "g o('up') press enter g o('down') press enter g o('left') press enter g o('righ…" at bounding box center [700, 114] width 225 height 107
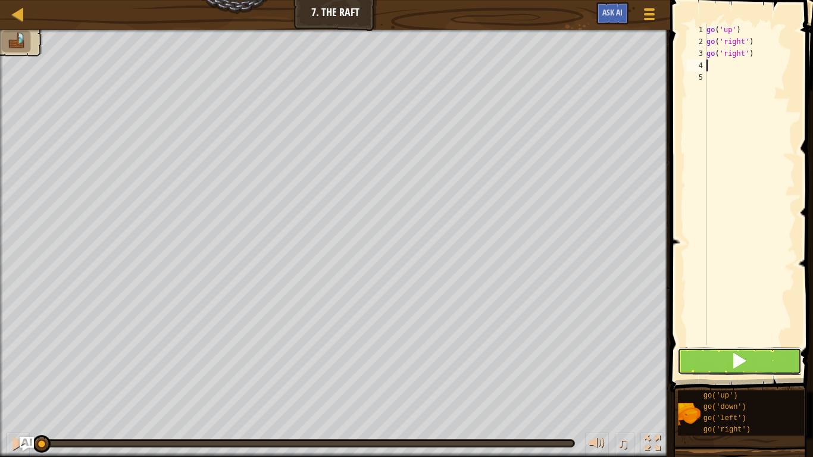
click at [691, 361] on button at bounding box center [740, 361] width 124 height 27
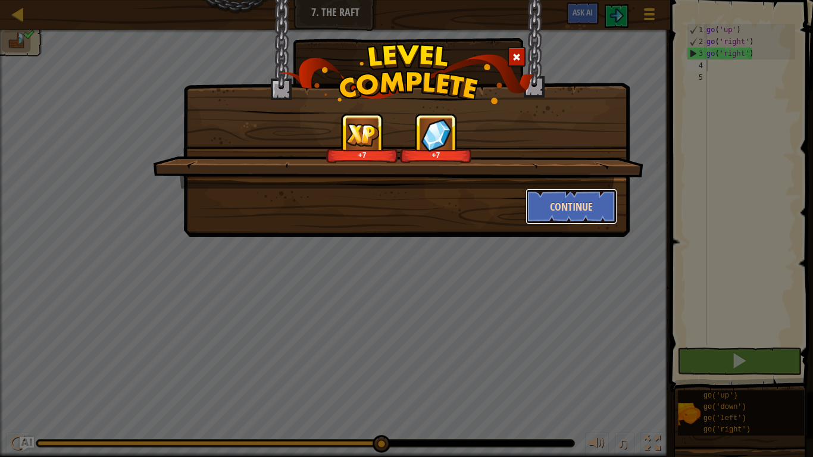
click at [575, 213] on button "Continue" at bounding box center [572, 207] width 92 height 36
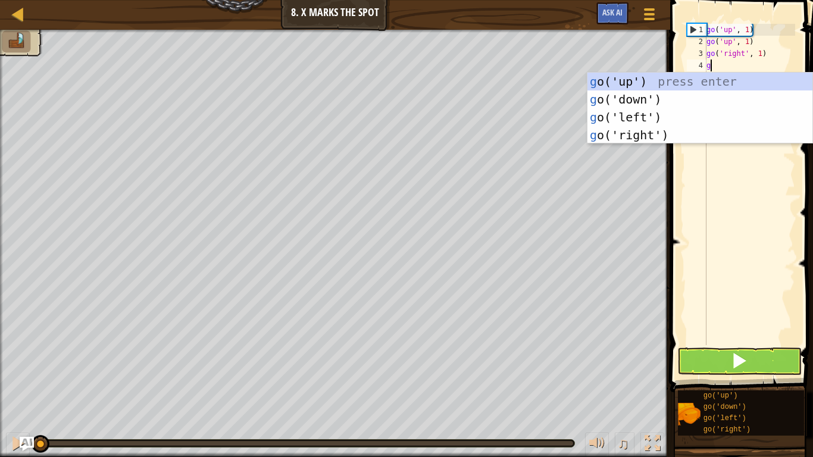
scroll to position [5, 0]
type textarea "g"
click at [672, 143] on span at bounding box center [743, 178] width 152 height 427
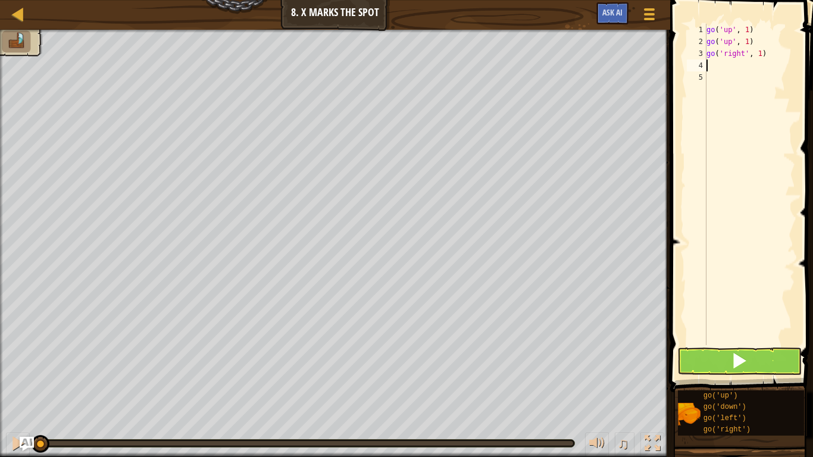
type textarea "g"
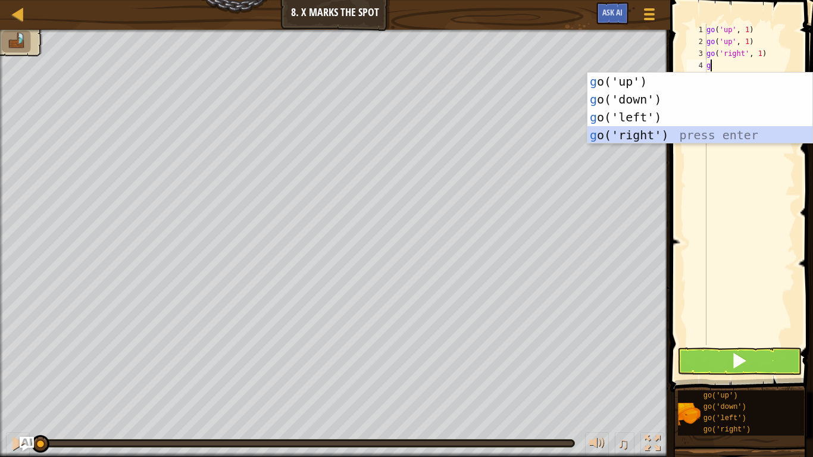
click at [663, 136] on div "g o('up') press enter g o('down') press enter g o('left') press enter g o('righ…" at bounding box center [700, 126] width 225 height 107
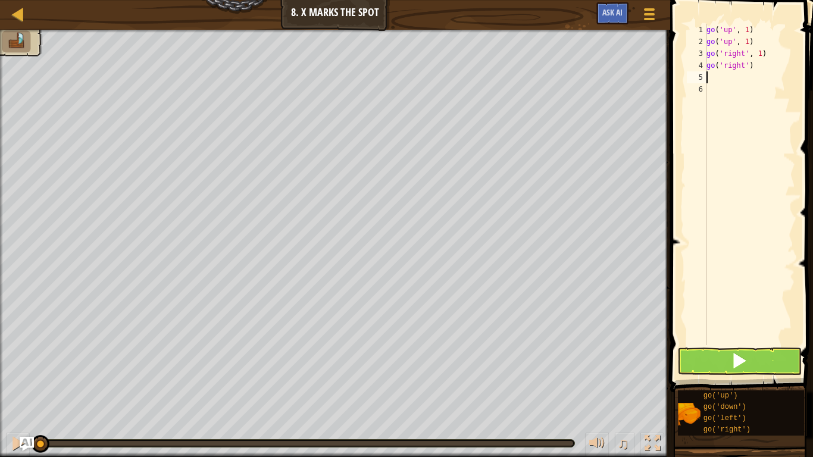
type textarea "g"
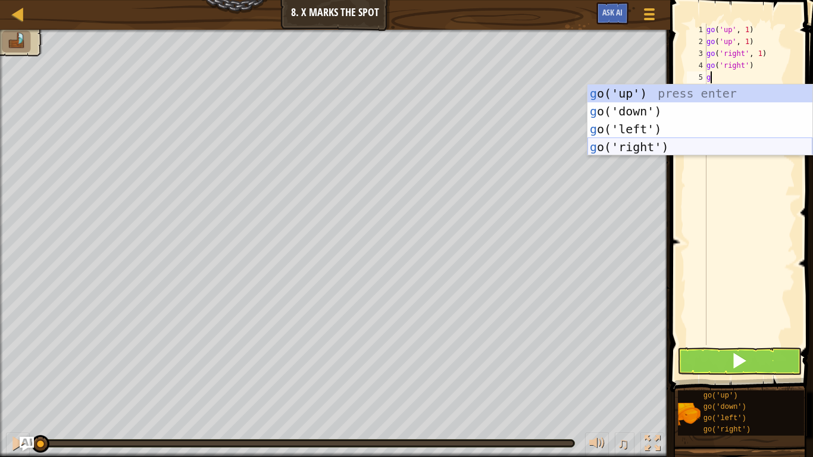
click at [655, 146] on div "g o('up') press enter g o('down') press enter g o('left') press enter g o('righ…" at bounding box center [700, 138] width 225 height 107
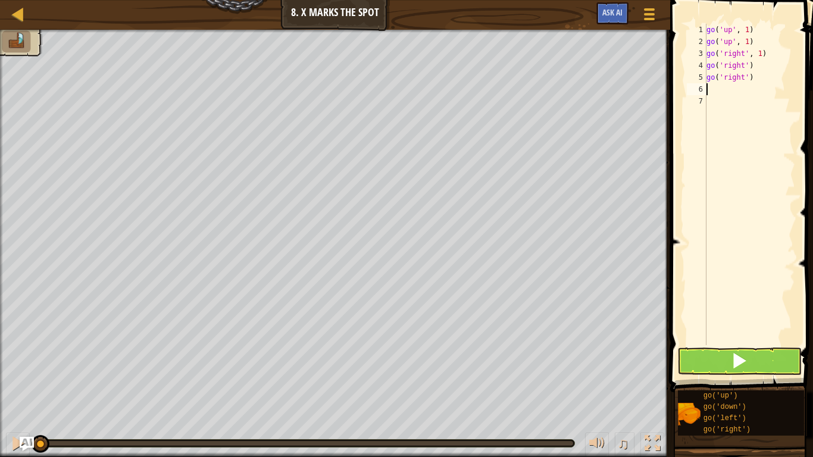
type textarea "g"
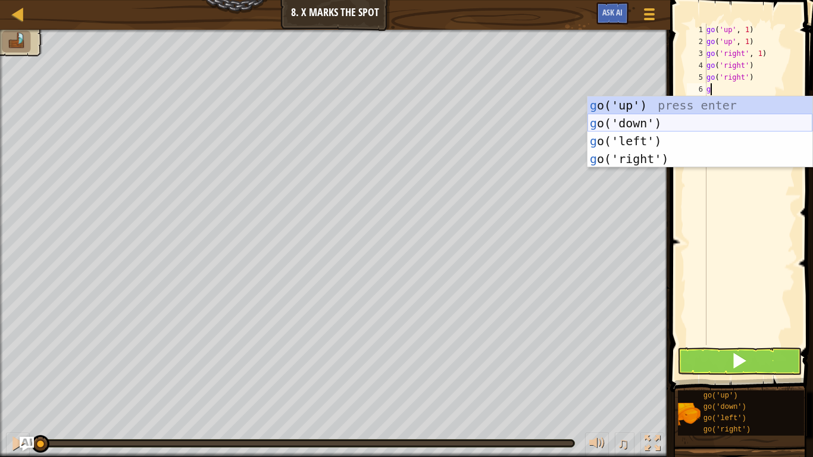
click at [644, 118] on div "g o('up') press enter g o('down') press enter g o('left') press enter g o('righ…" at bounding box center [700, 149] width 225 height 107
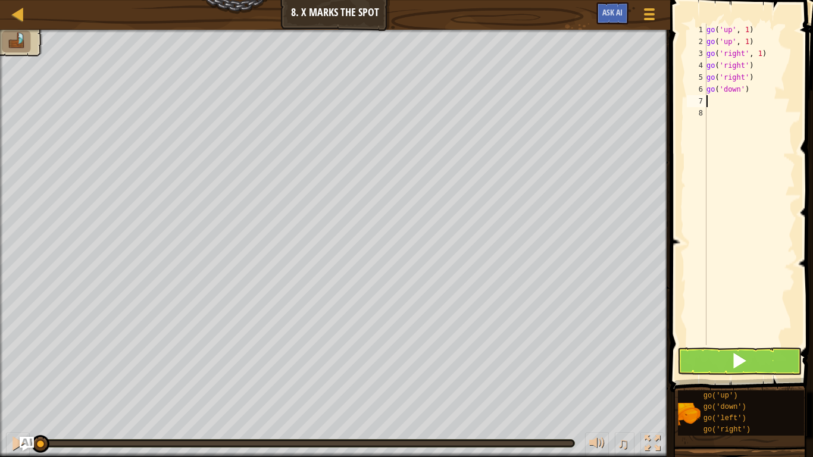
type textarea "g"
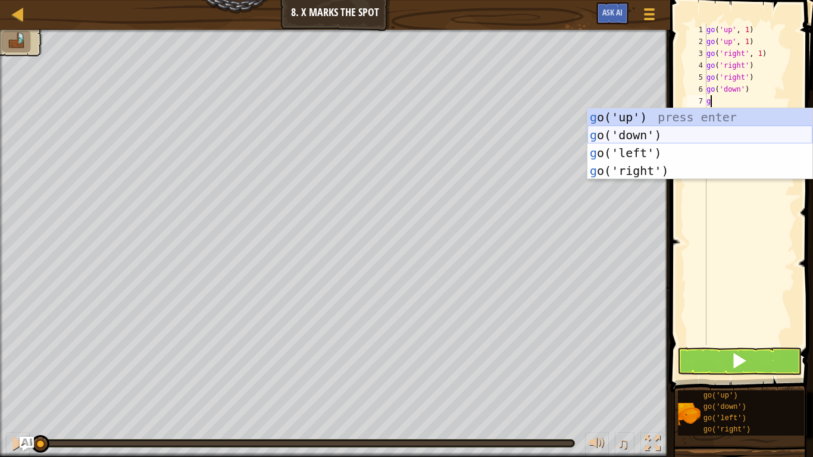
click at [660, 134] on div "g o('up') press enter g o('down') press enter g o('left') press enter g o('righ…" at bounding box center [700, 161] width 225 height 107
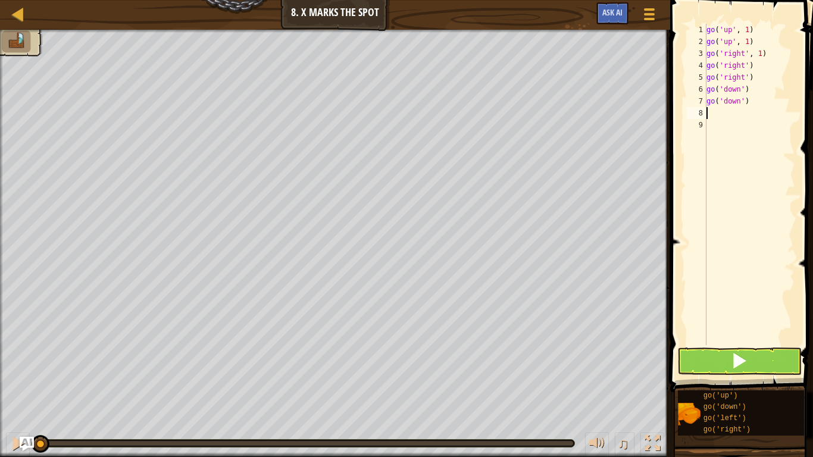
type textarea "g"
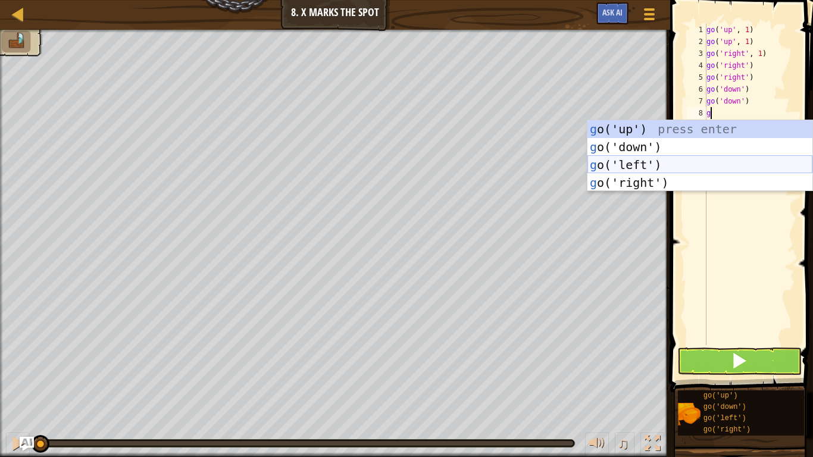
click at [678, 168] on div "g o('up') press enter g o('down') press enter g o('left') press enter g o('righ…" at bounding box center [700, 173] width 225 height 107
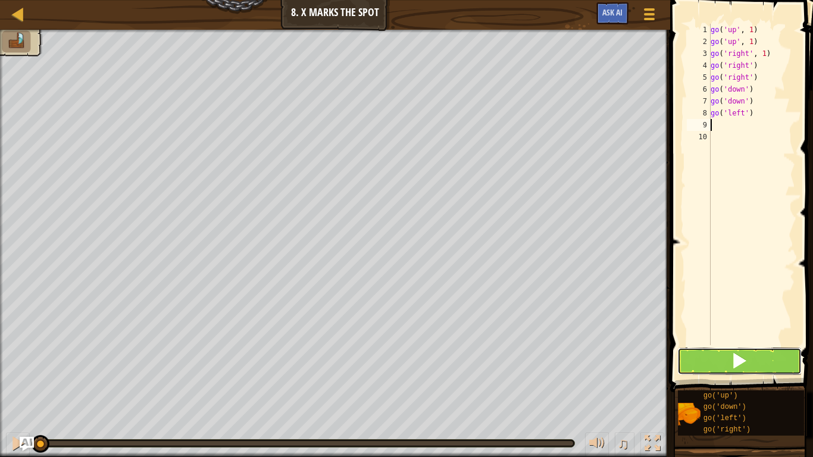
click at [713, 364] on button at bounding box center [740, 361] width 124 height 27
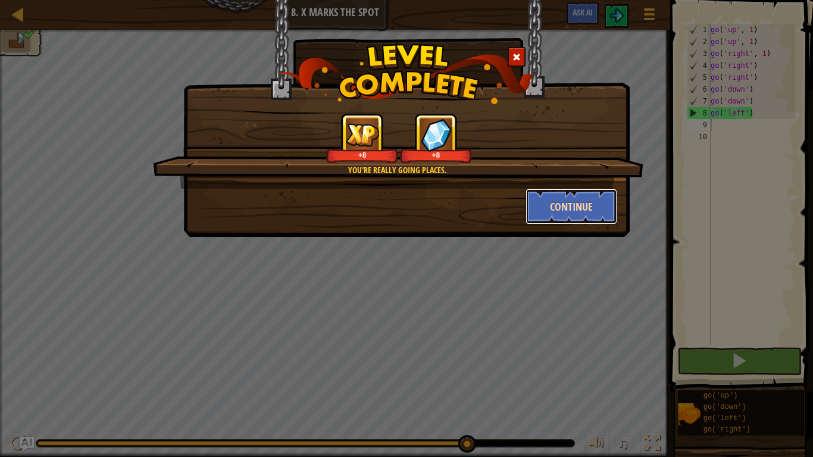
click at [592, 211] on button "Continue" at bounding box center [572, 207] width 92 height 36
